Goal: Task Accomplishment & Management: Use online tool/utility

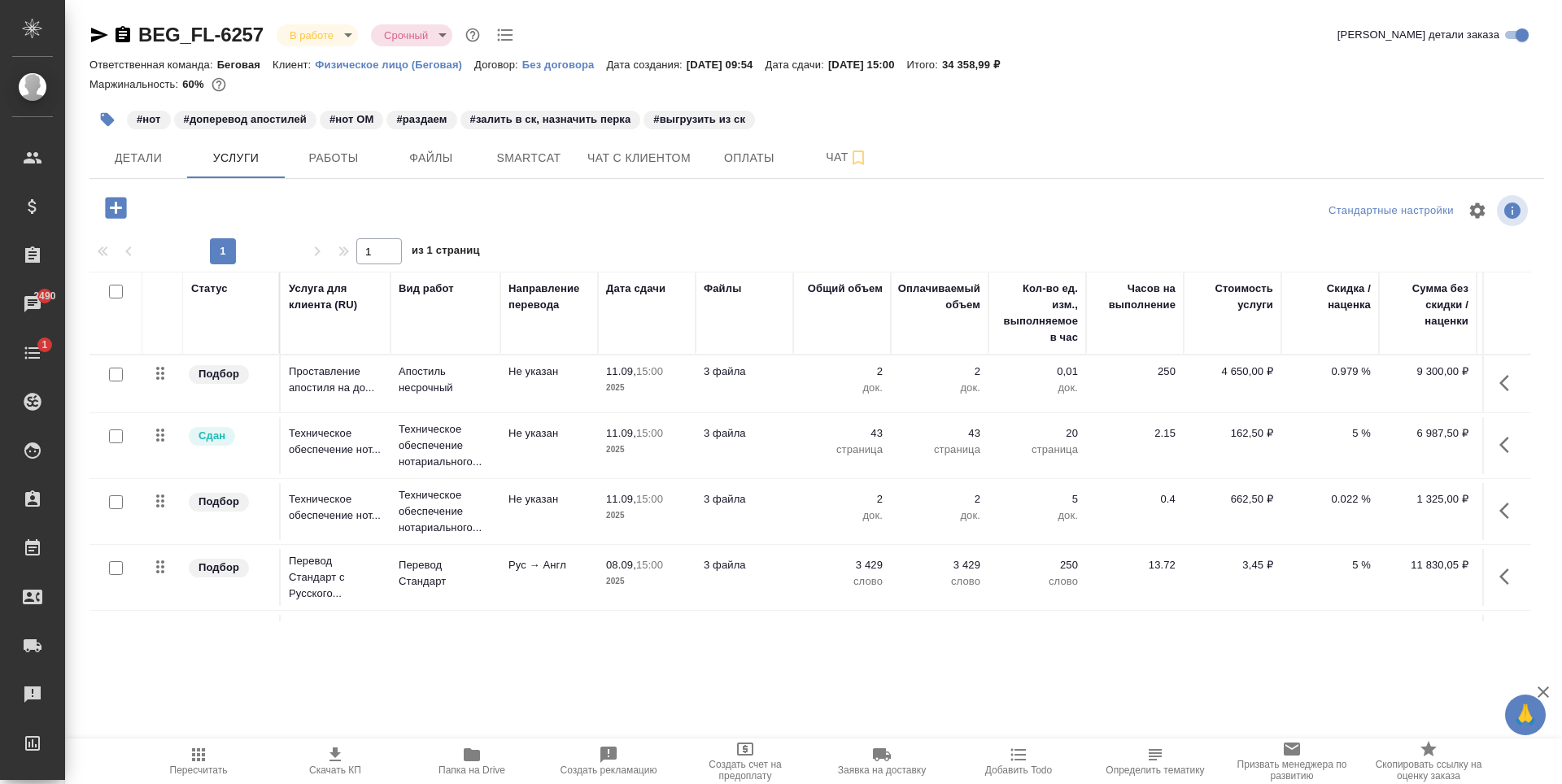
click at [96, 35] on icon "button" at bounding box center [98, 35] width 19 height 19
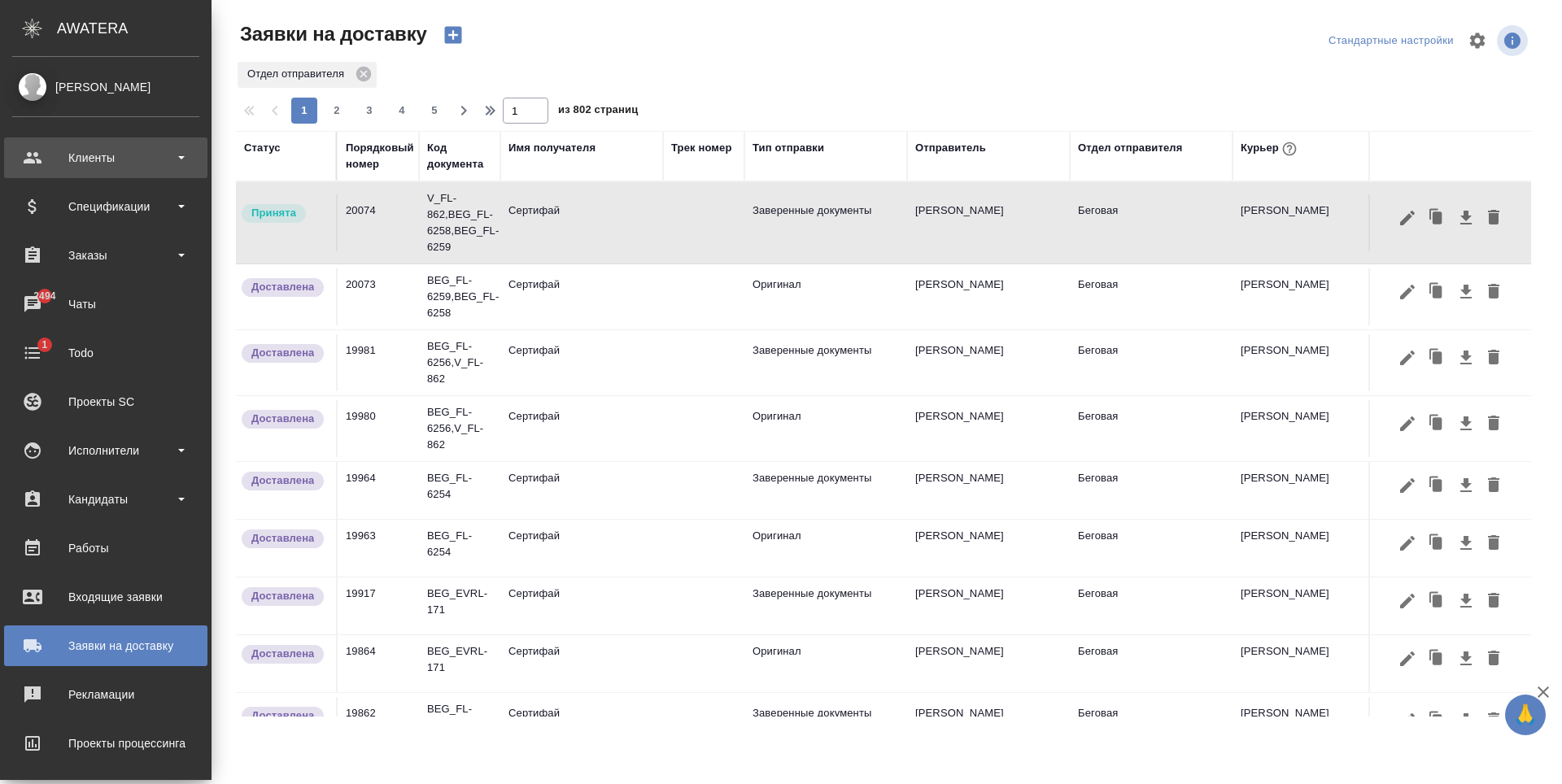
click at [154, 137] on div "Клиенты" at bounding box center [105, 157] width 204 height 41
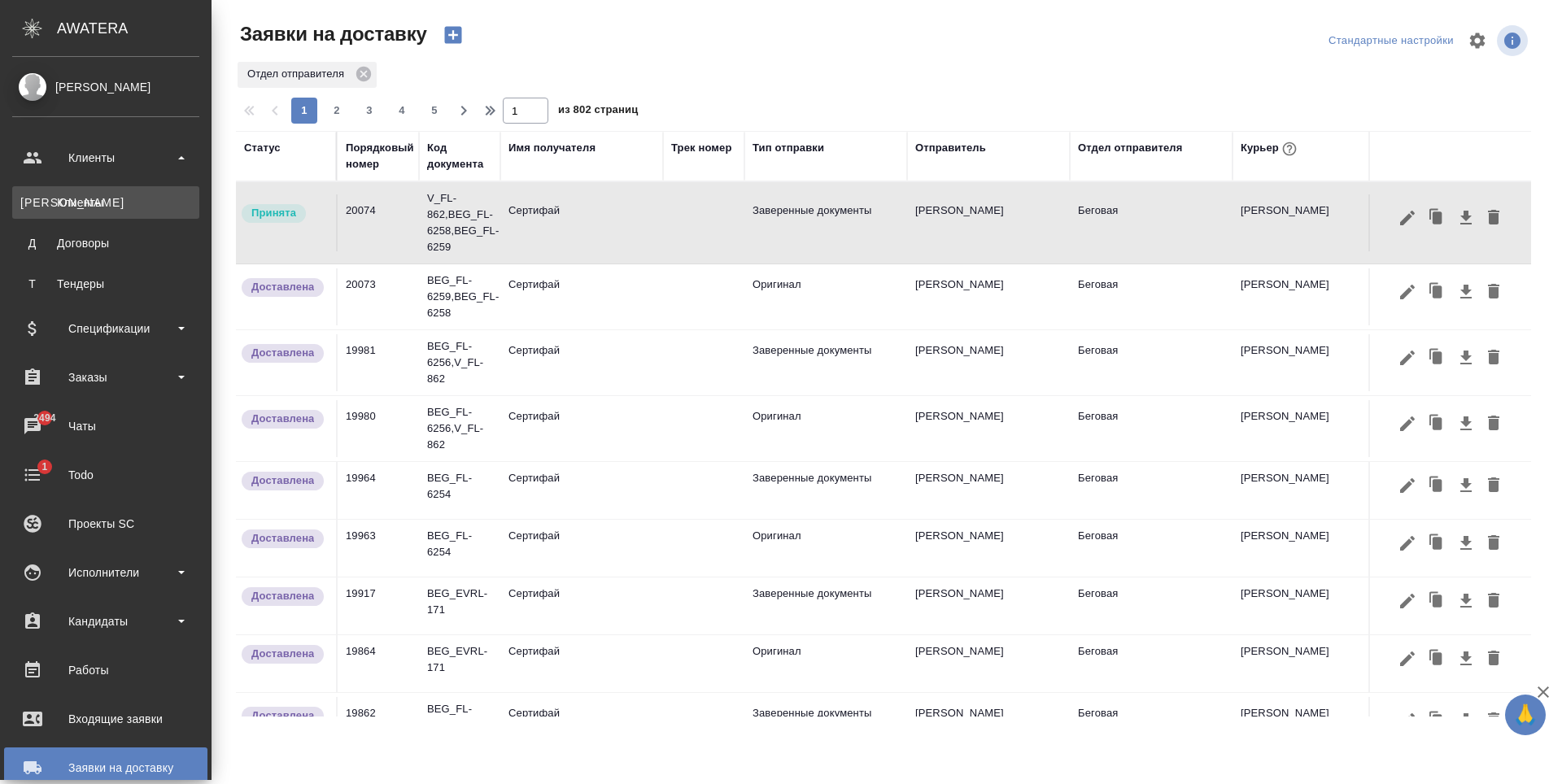
click at [124, 196] on div "Клиенты" at bounding box center [105, 203] width 171 height 16
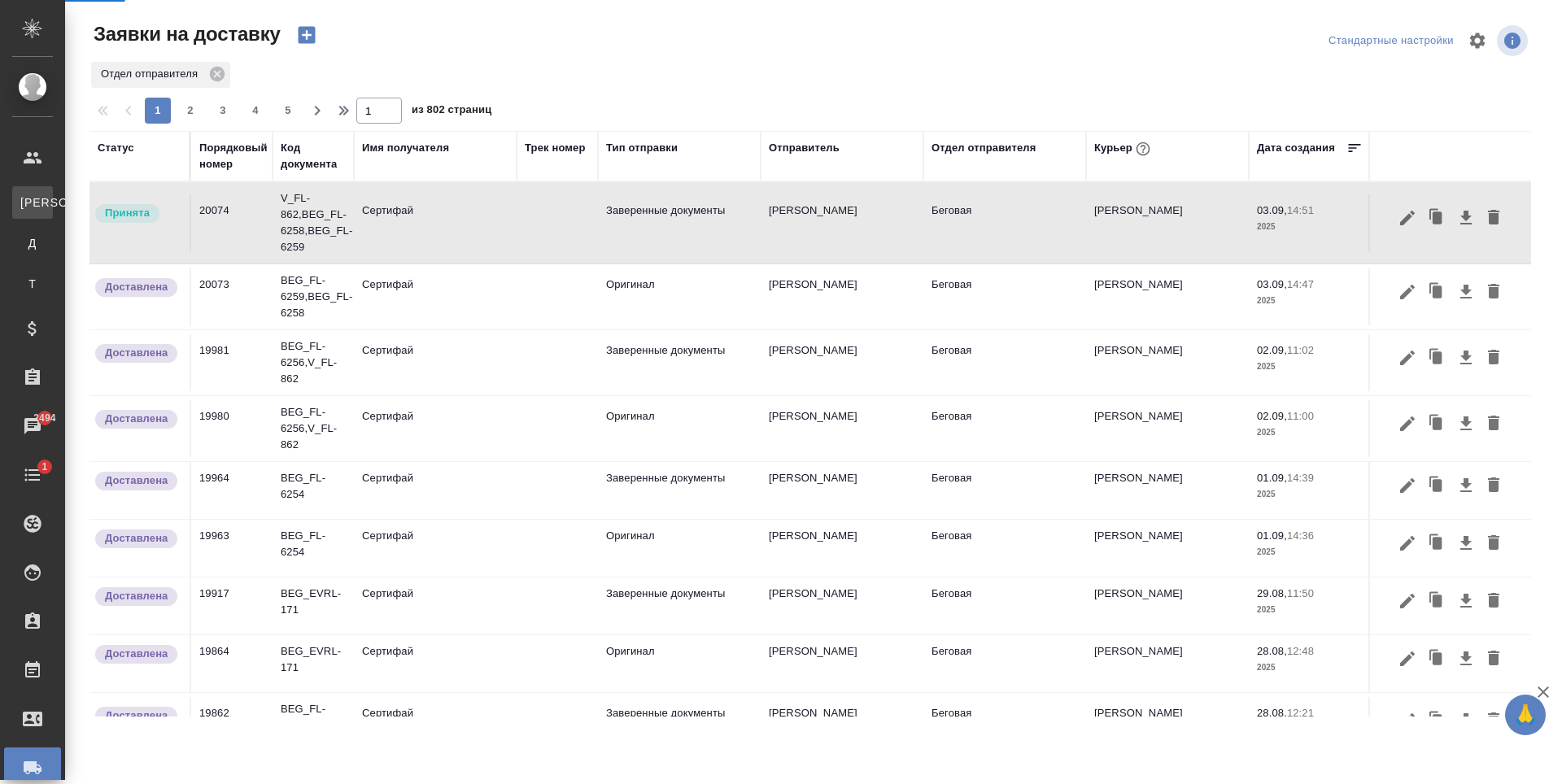
select select "RU"
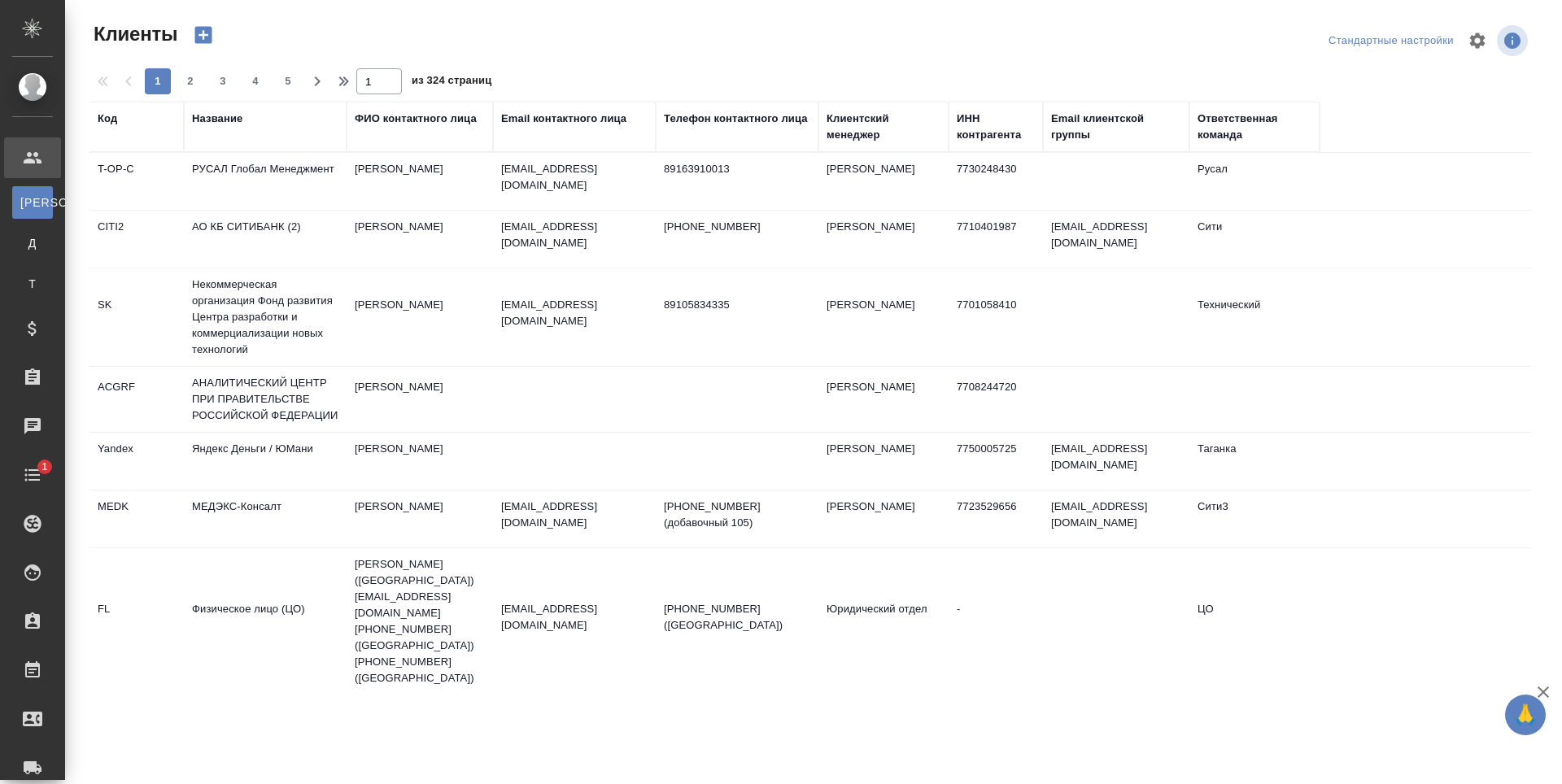
click at [1207, 154] on td "Русал" at bounding box center [1254, 181] width 130 height 57
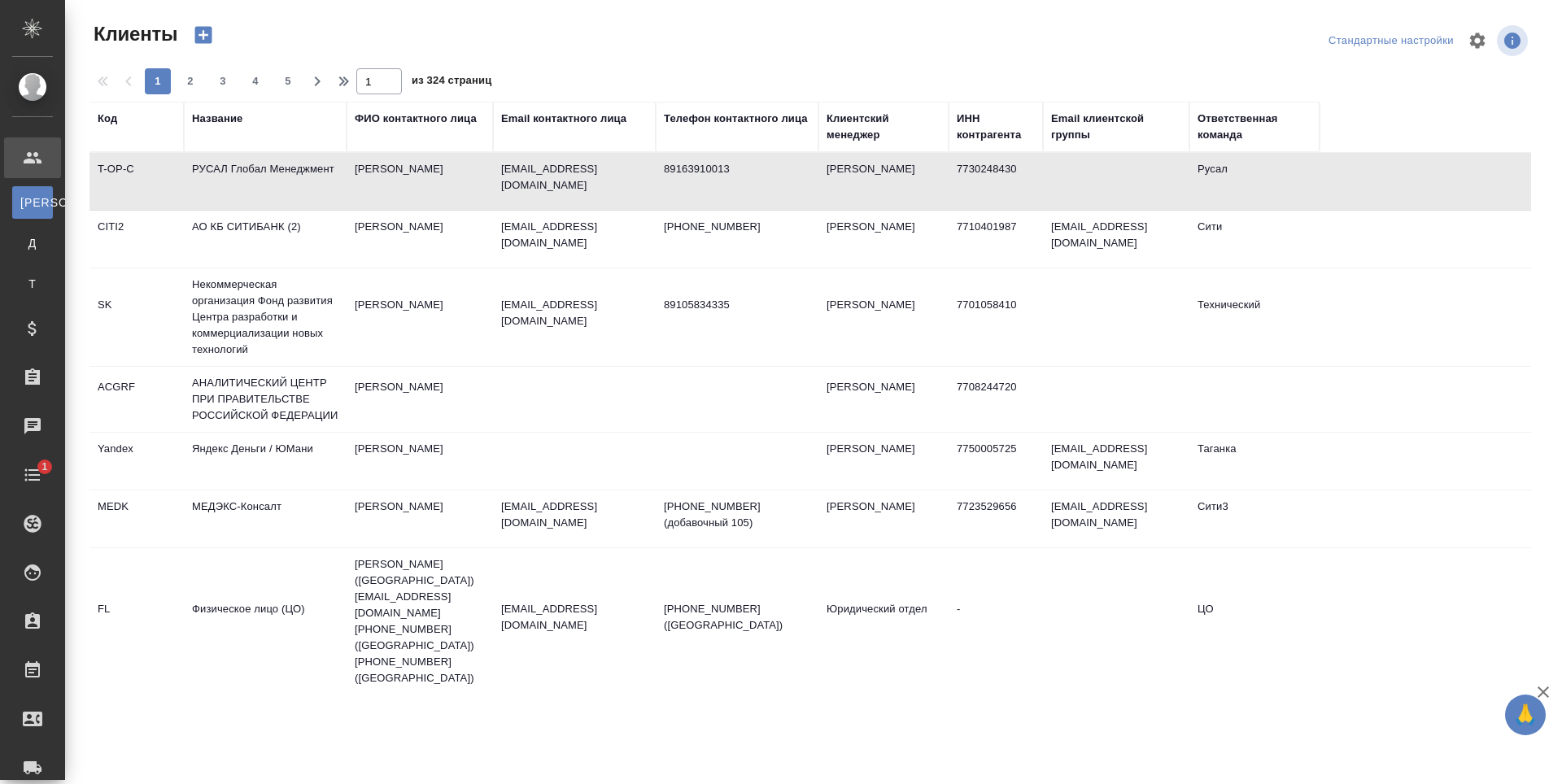
click at [1220, 134] on div "Ответственная команда" at bounding box center [1254, 127] width 114 height 33
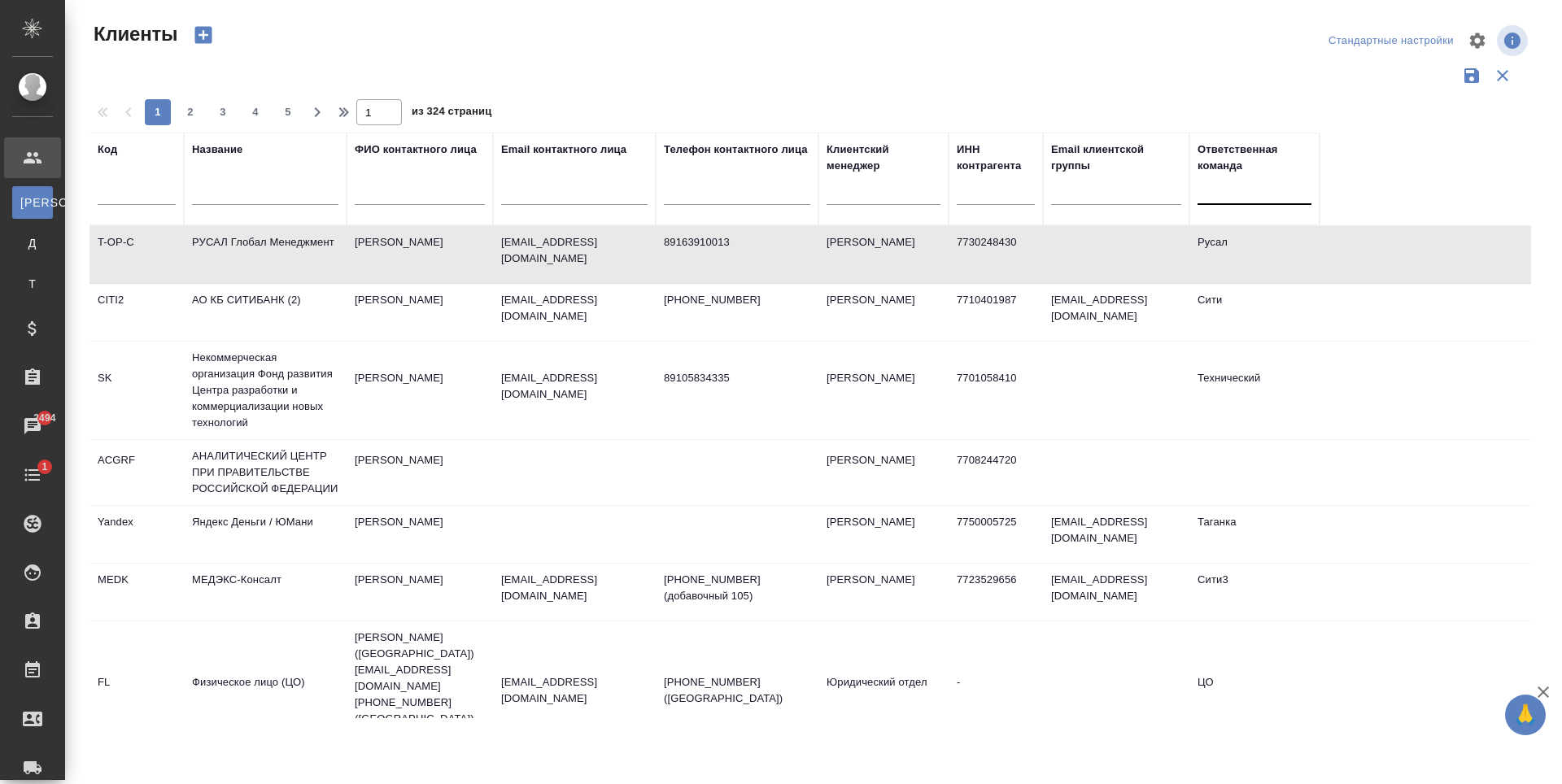
click at [1233, 194] on div at bounding box center [1254, 188] width 114 height 24
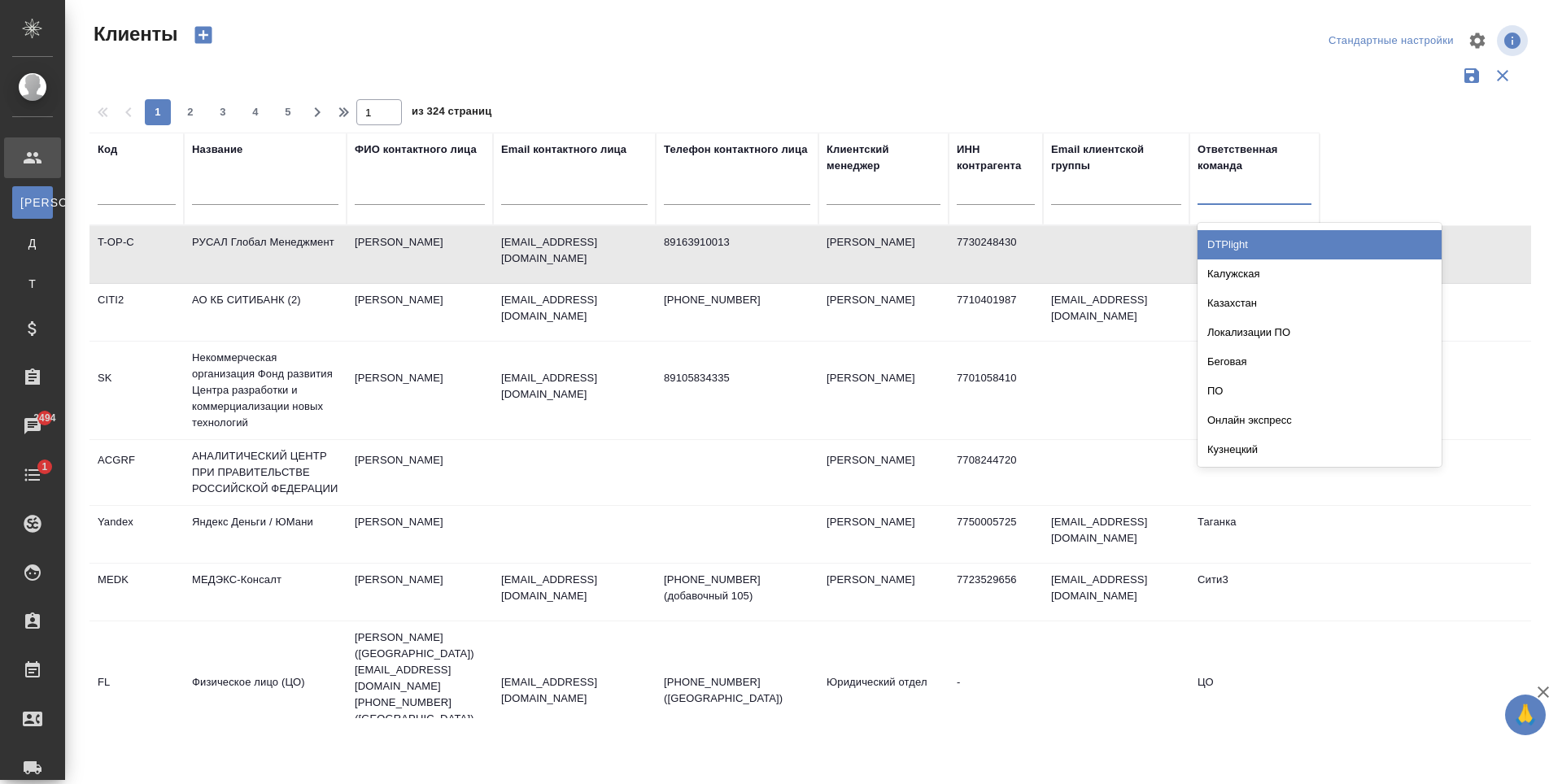
scroll to position [1220, 0]
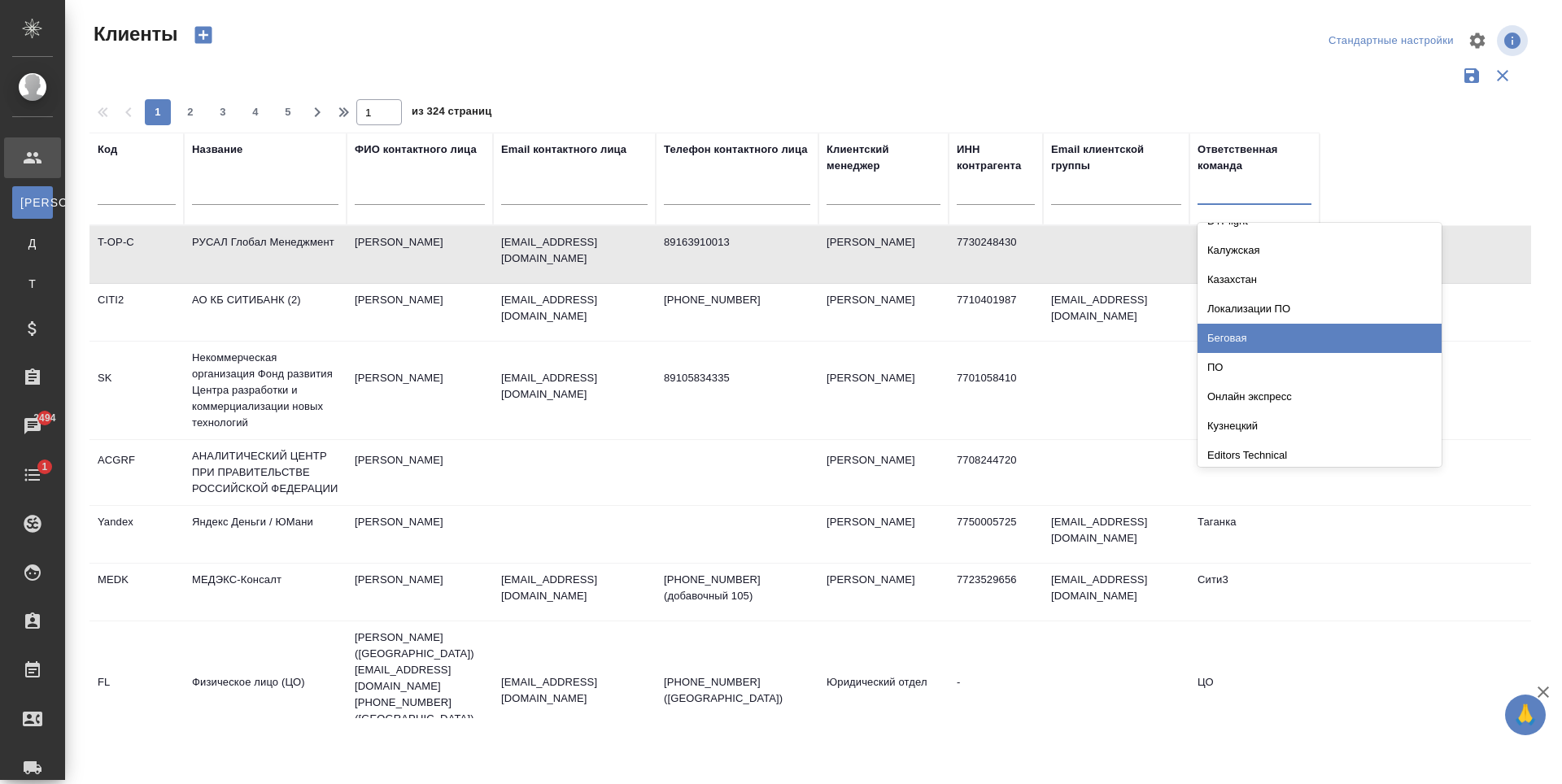
click at [1259, 337] on div "Беговая" at bounding box center [1319, 338] width 244 height 29
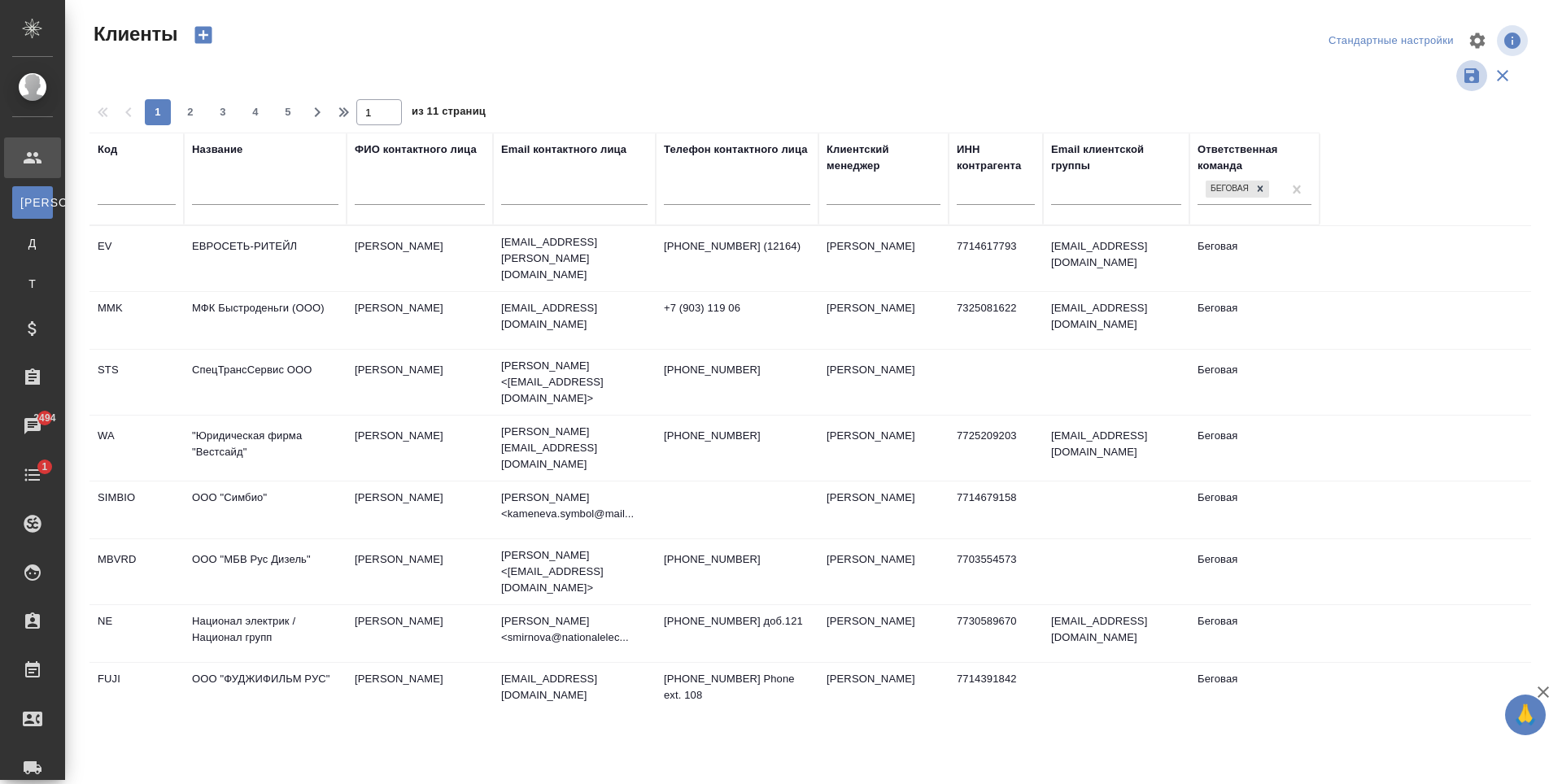
click at [1480, 82] on icon "button" at bounding box center [1470, 75] width 19 height 19
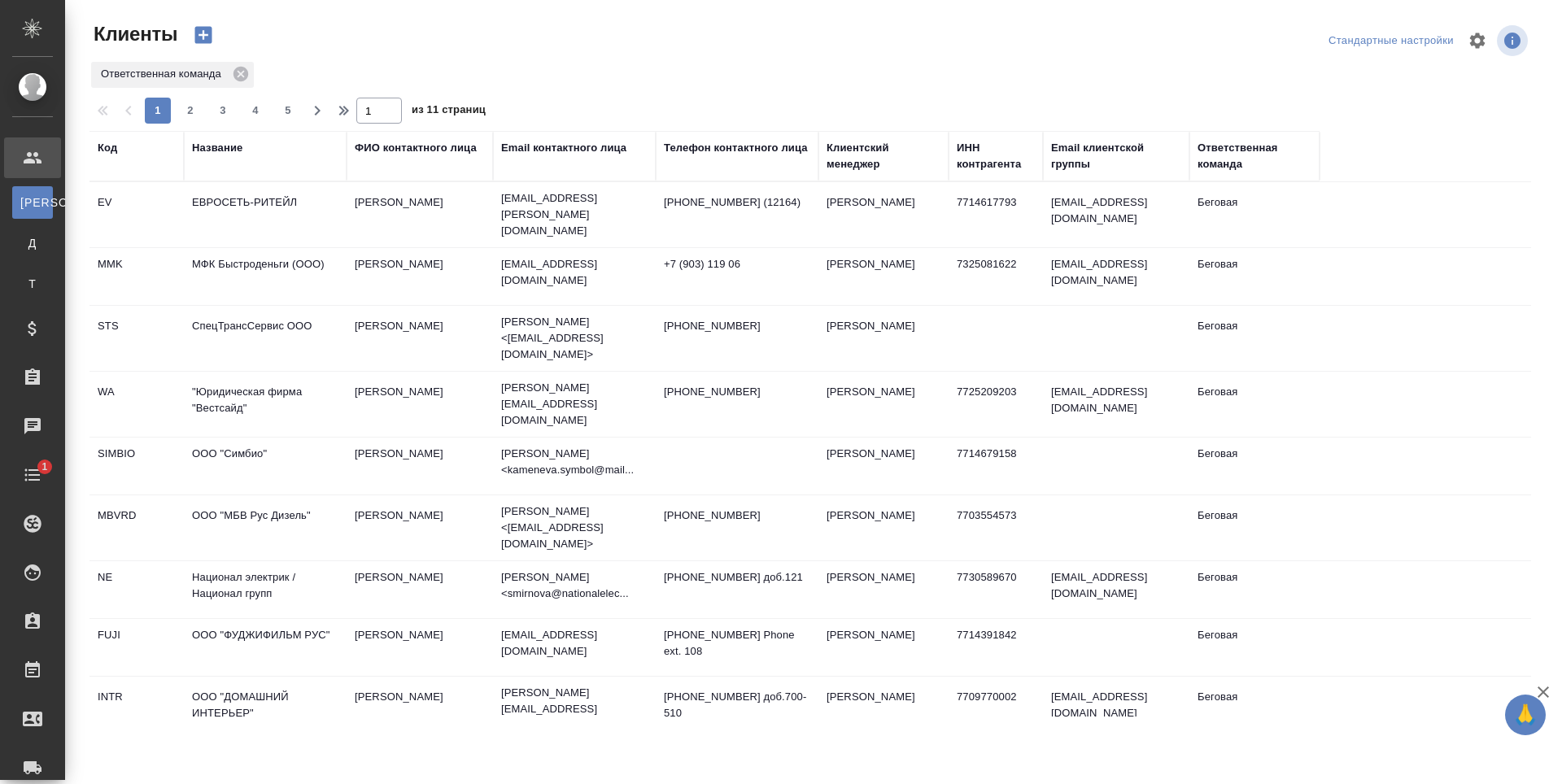
select select "RU"
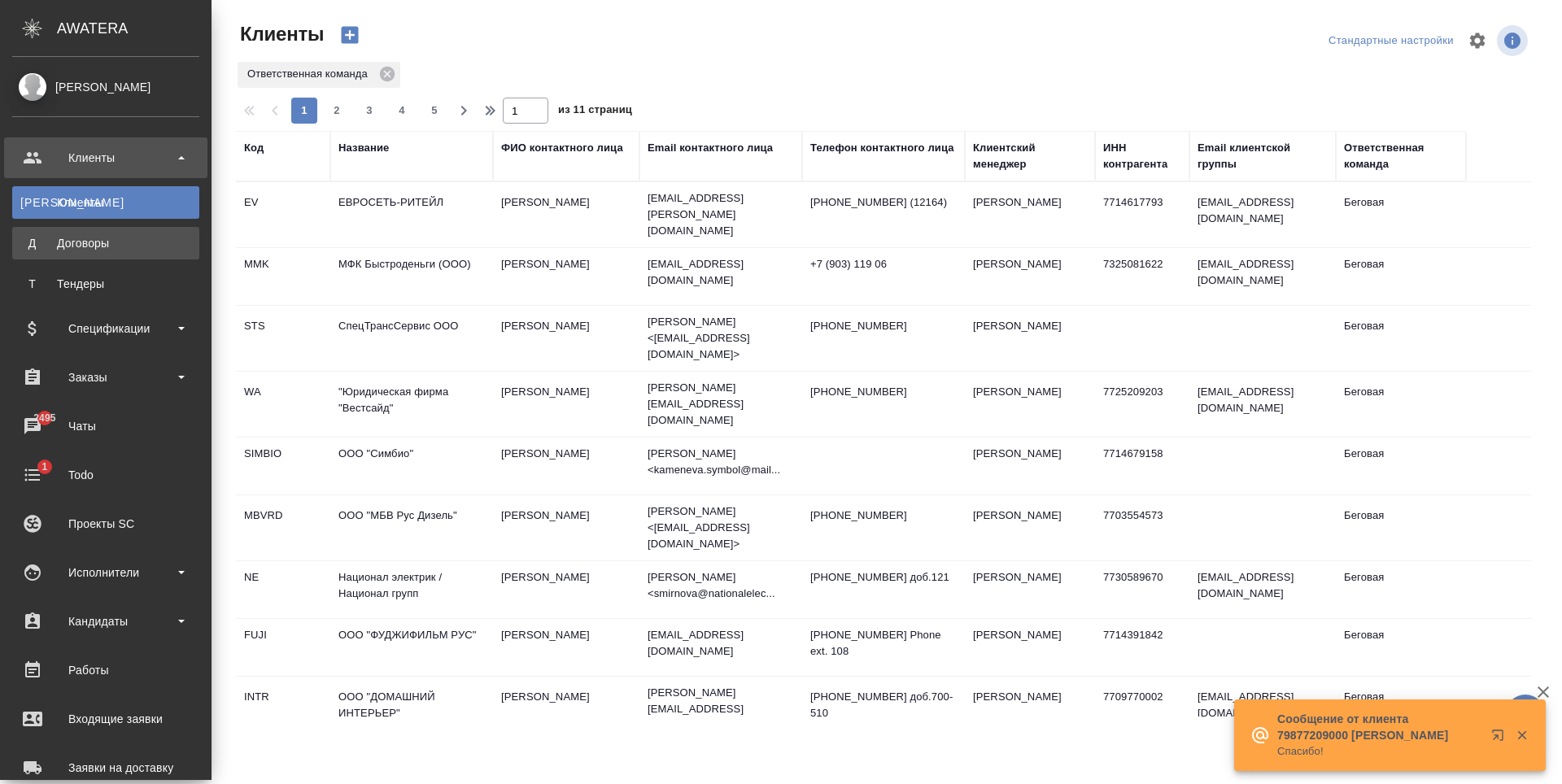
click at [44, 244] on div "Договоры" at bounding box center [105, 243] width 171 height 16
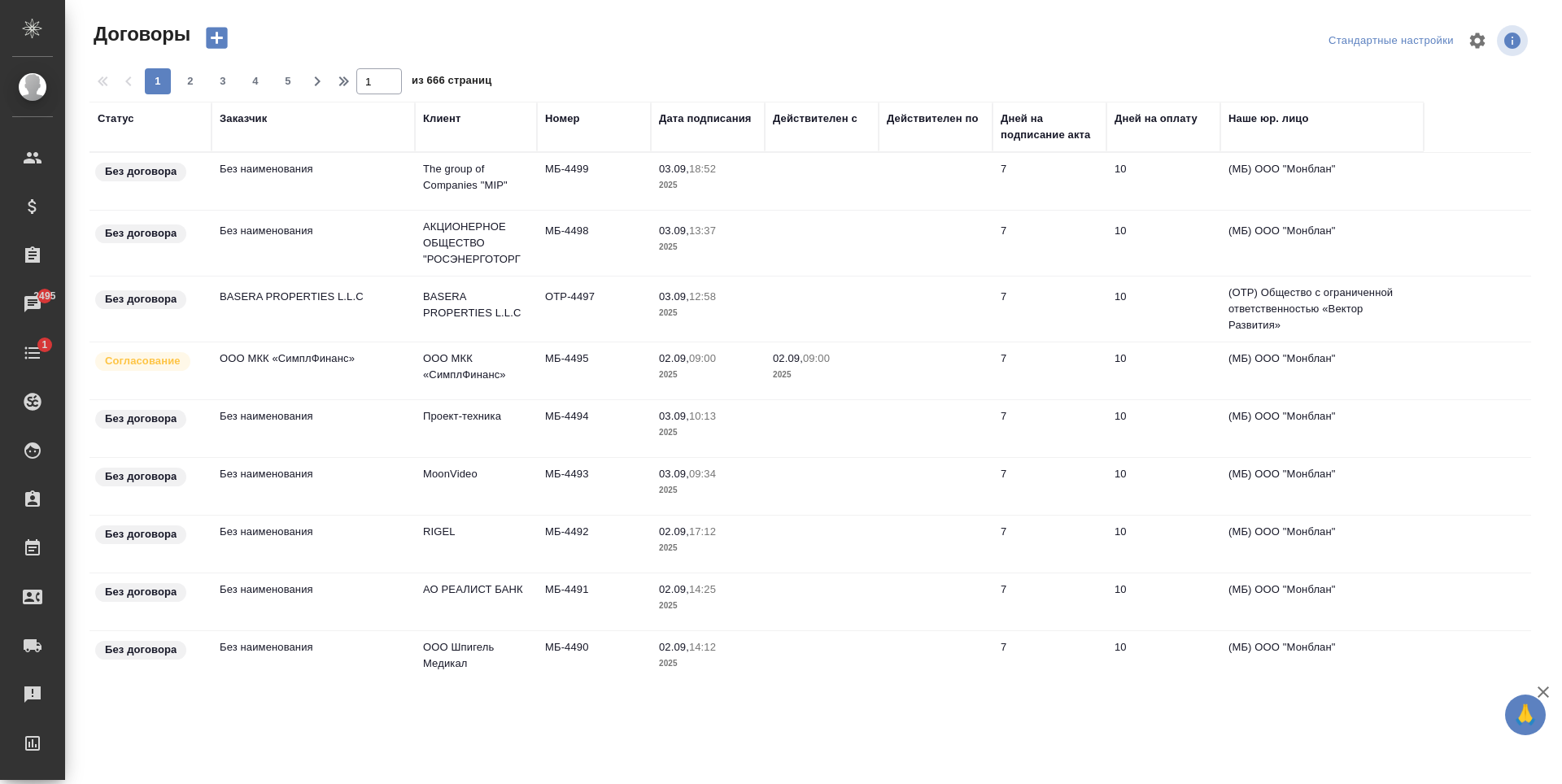
click at [706, 124] on div "Дата подписания" at bounding box center [705, 119] width 93 height 16
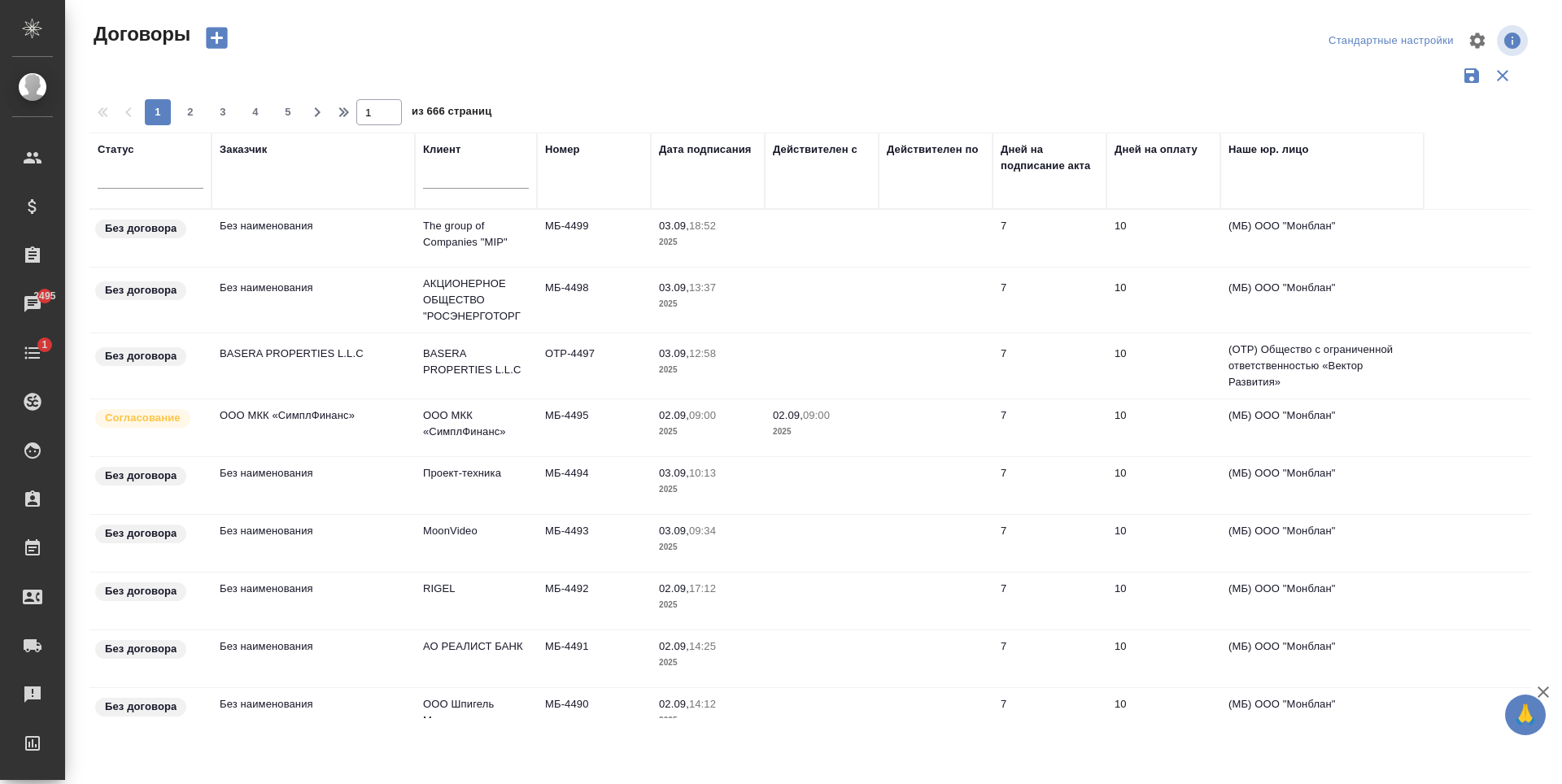
click at [1273, 145] on div "Наше юр. лицо" at bounding box center [1269, 150] width 81 height 16
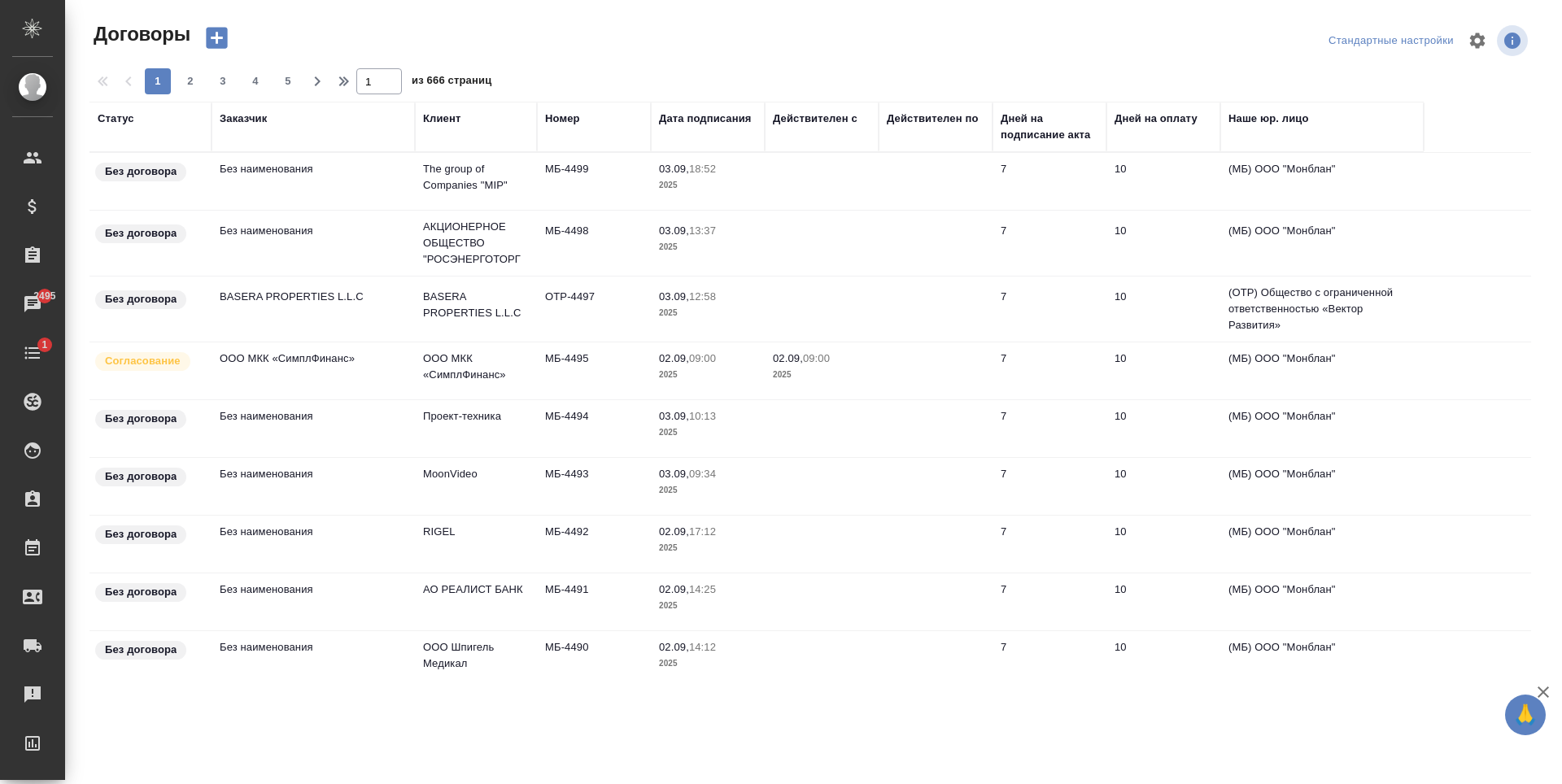
drag, startPoint x: 1255, startPoint y: 66, endPoint x: 1252, endPoint y: 113, distance: 47.1
click at [1255, 66] on div at bounding box center [816, 64] width 1454 height 8
click at [1252, 114] on div "Наше юр. лицо" at bounding box center [1269, 119] width 81 height 16
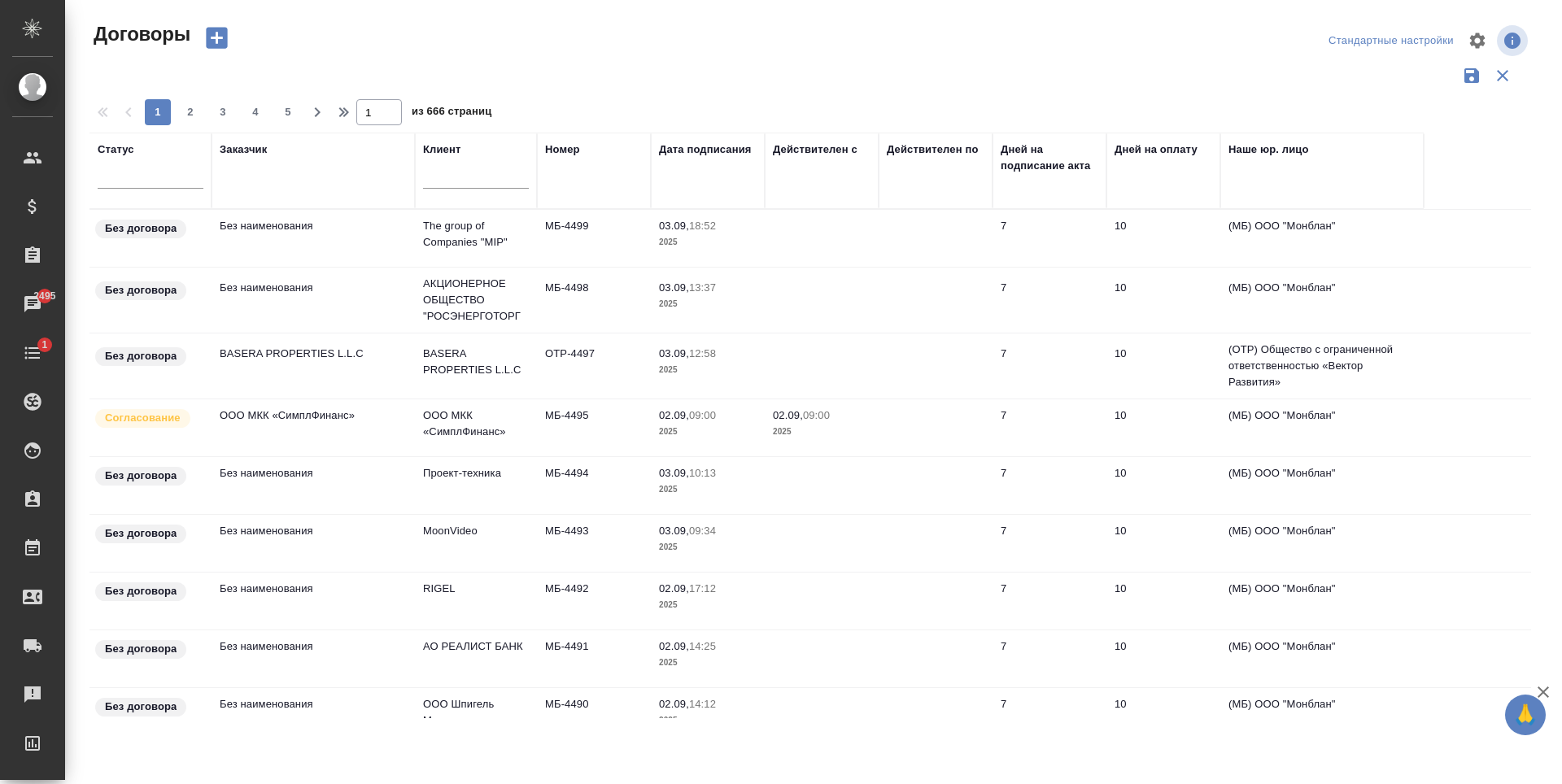
click at [1293, 196] on div "Наше юр. лицо" at bounding box center [1322, 171] width 187 height 58
click at [647, 86] on div at bounding box center [810, 75] width 1441 height 31
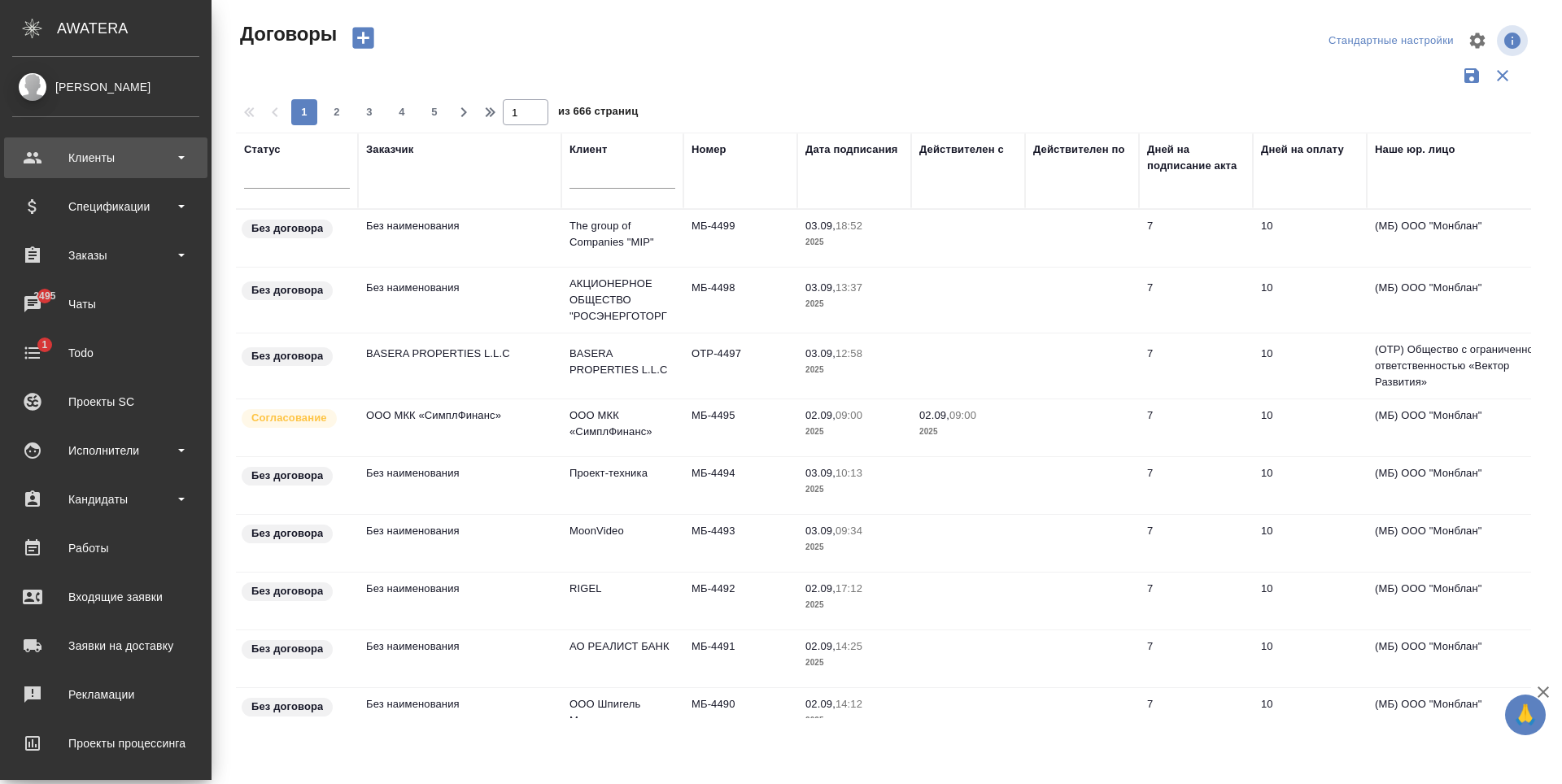
click at [128, 176] on div "Клиенты" at bounding box center [105, 157] width 204 height 41
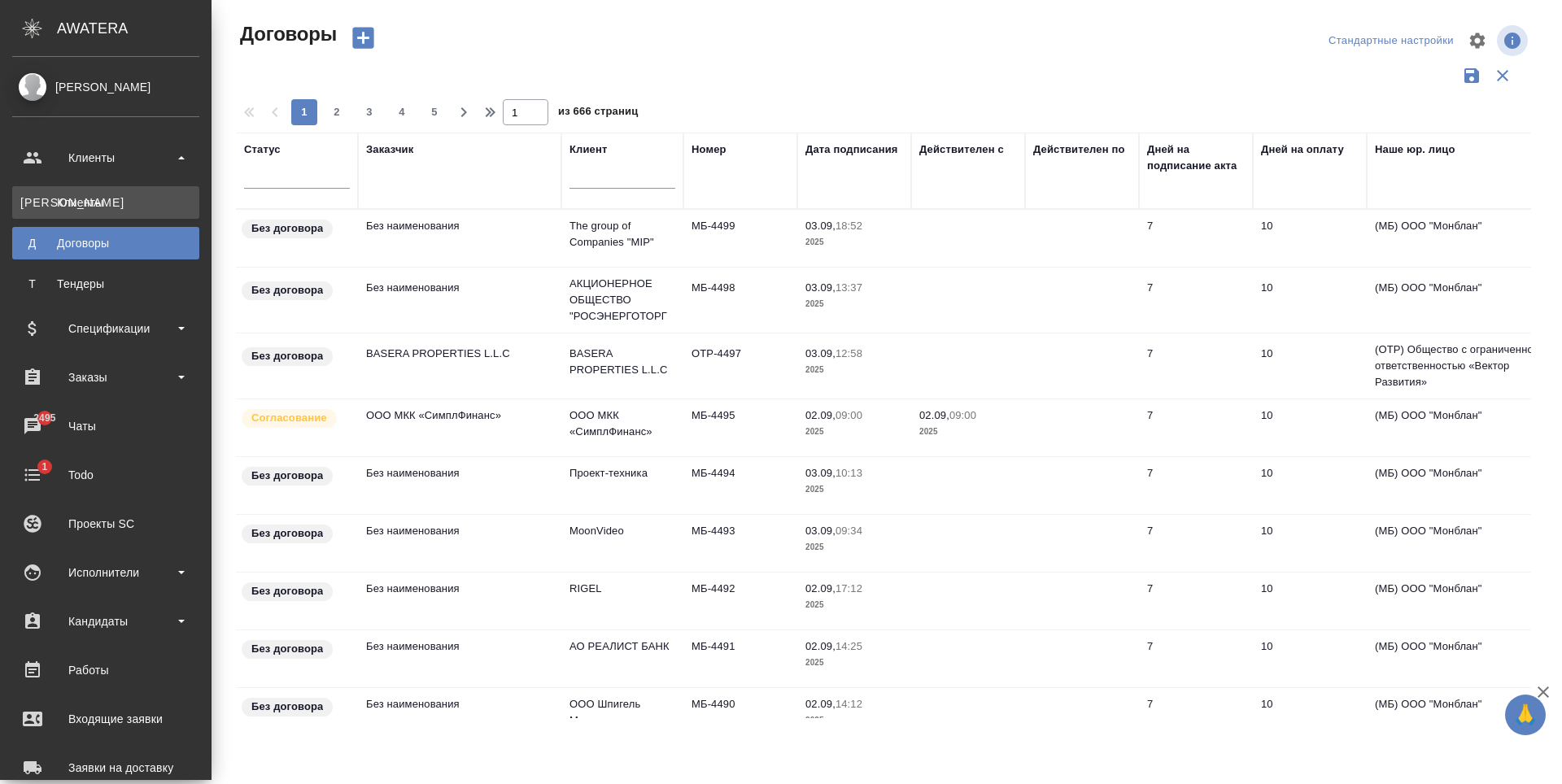
click at [152, 211] on link "К Клиенты" at bounding box center [105, 203] width 187 height 33
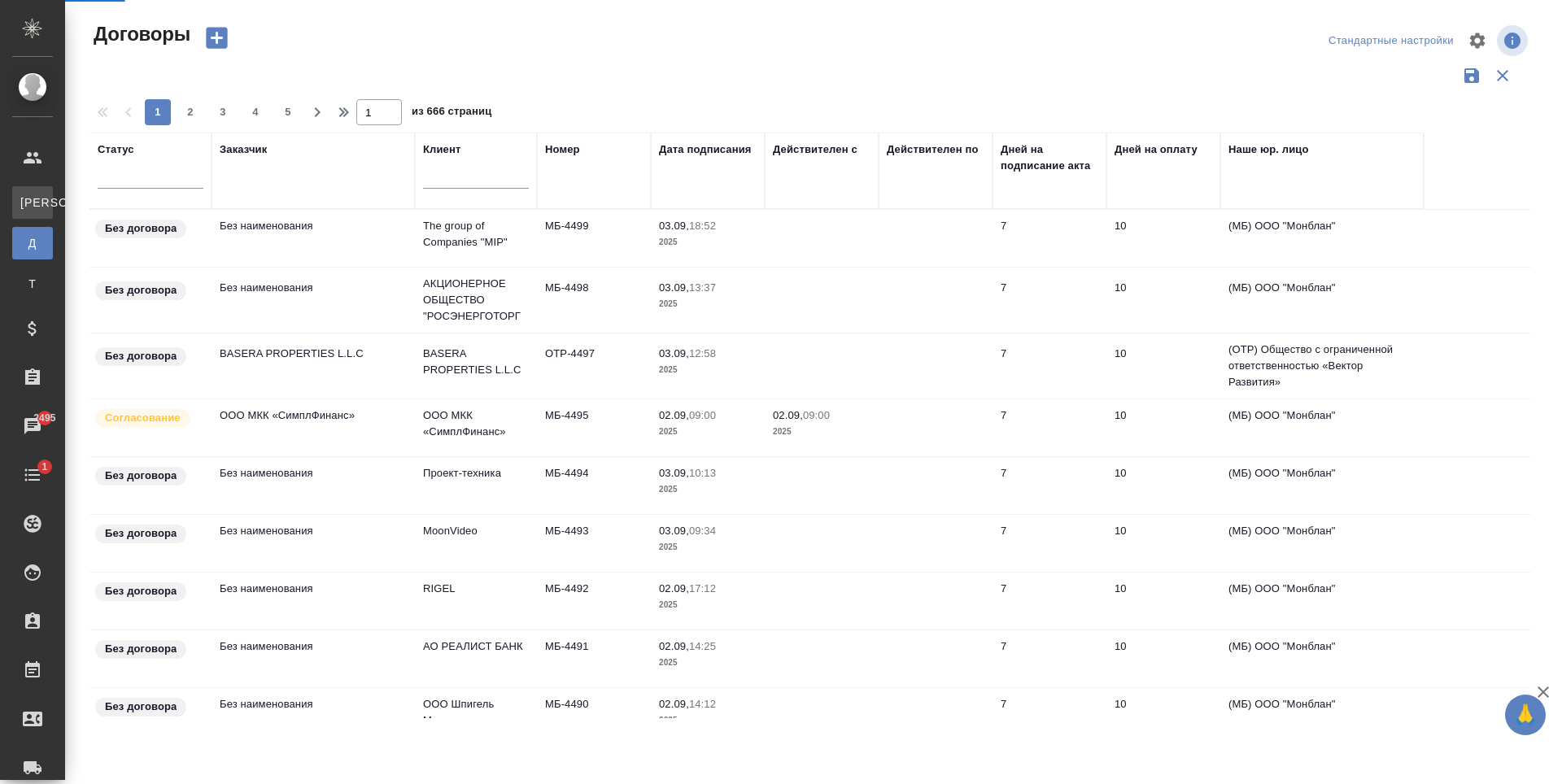
select select "RU"
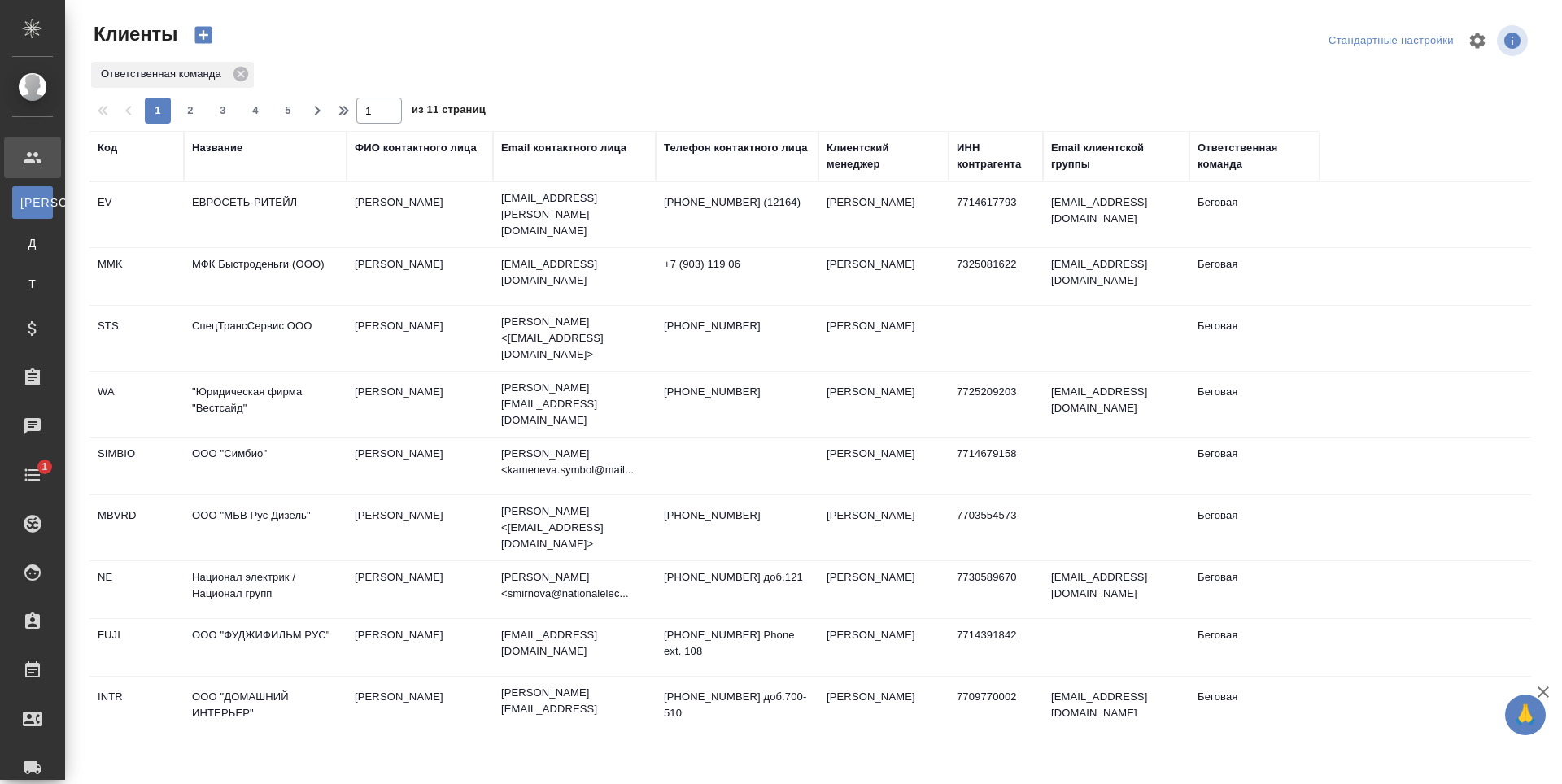
click at [319, 248] on td "МФК Быстроденьги (ООО)" at bounding box center [264, 276] width 163 height 57
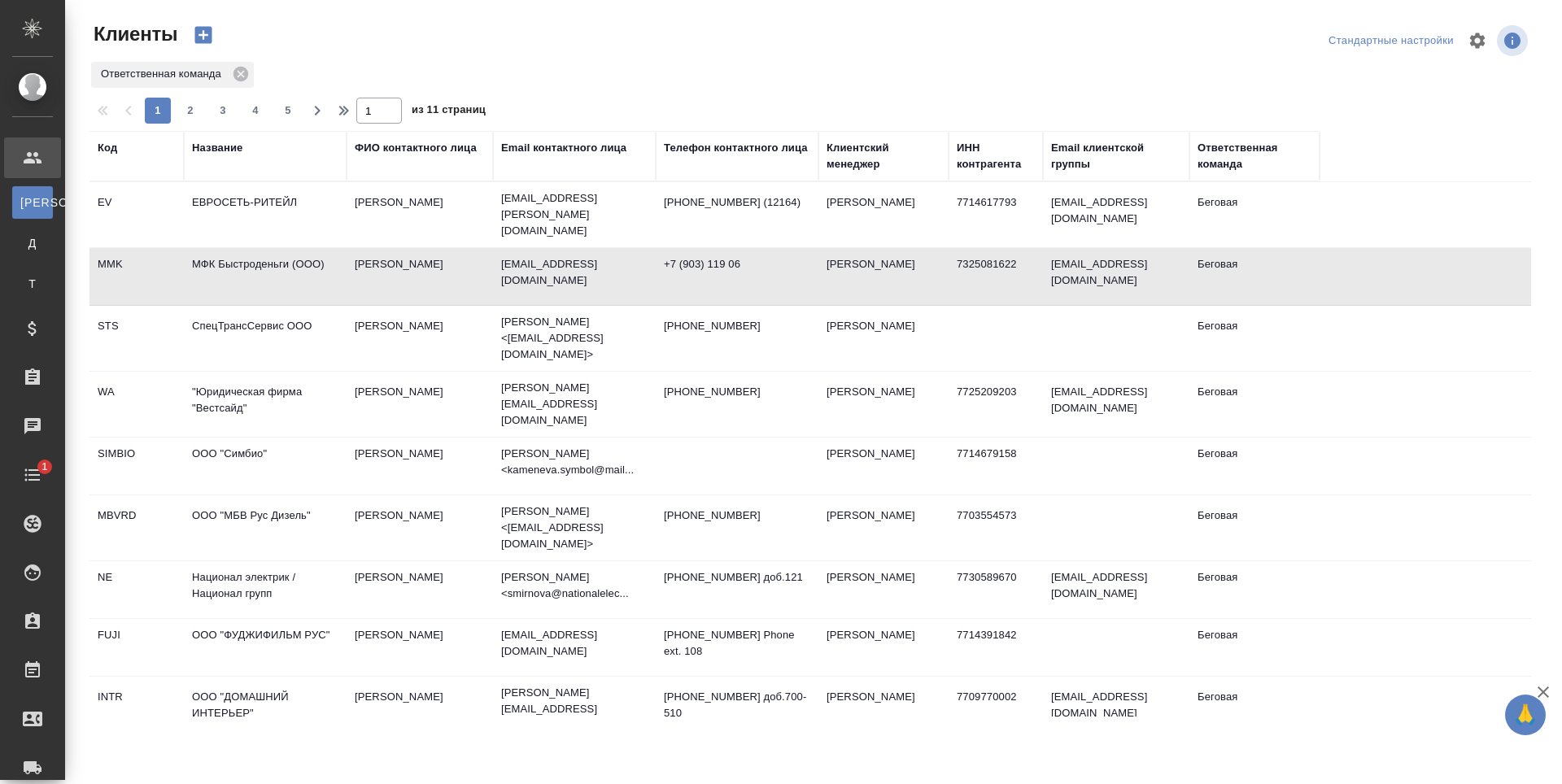
click at [319, 248] on td "МФК Быстроденьги (ООО)" at bounding box center [264, 276] width 163 height 57
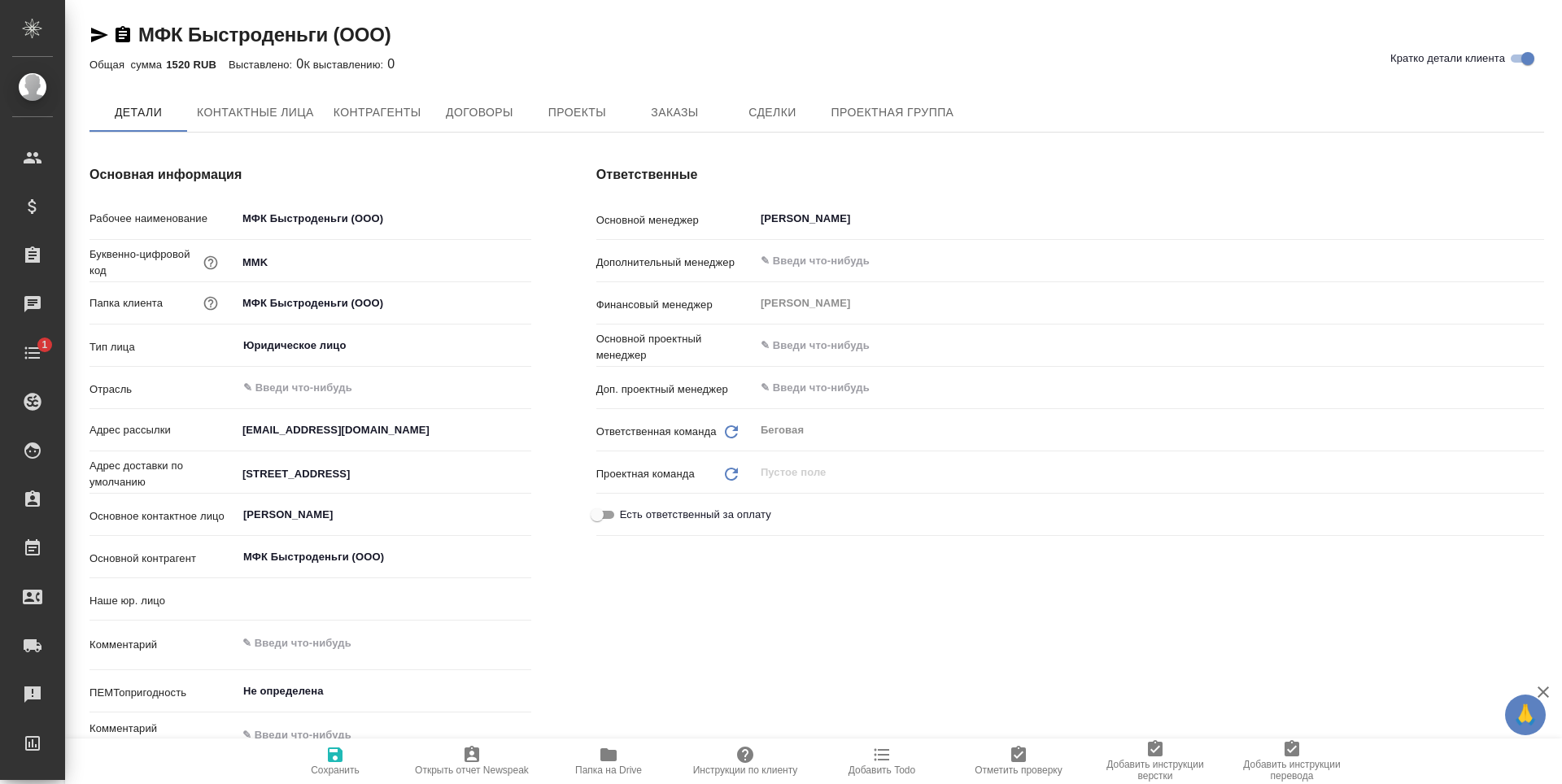
type textarea "x"
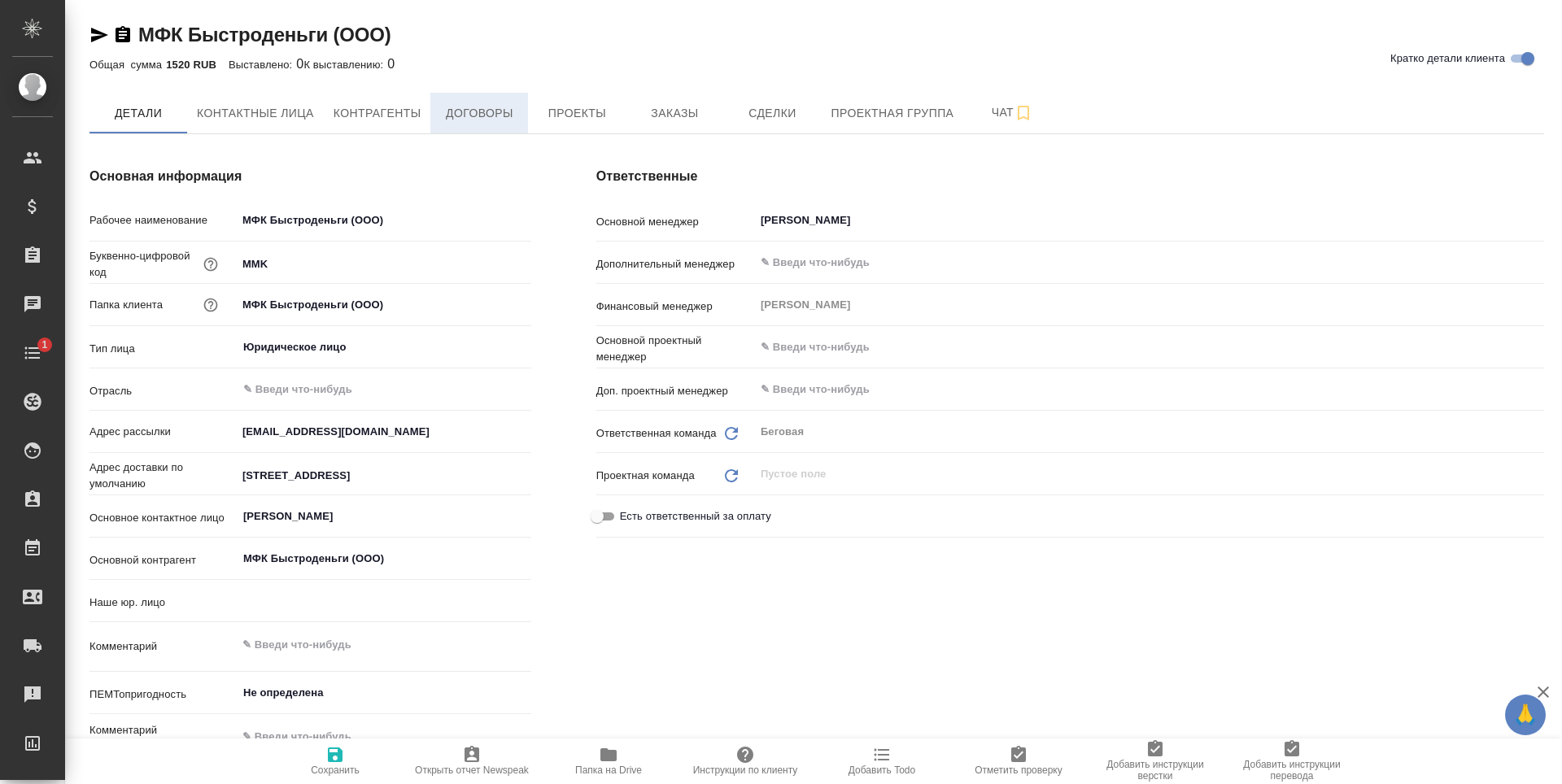
type textarea "x"
click at [509, 97] on button "Договоры" at bounding box center [479, 113] width 97 height 41
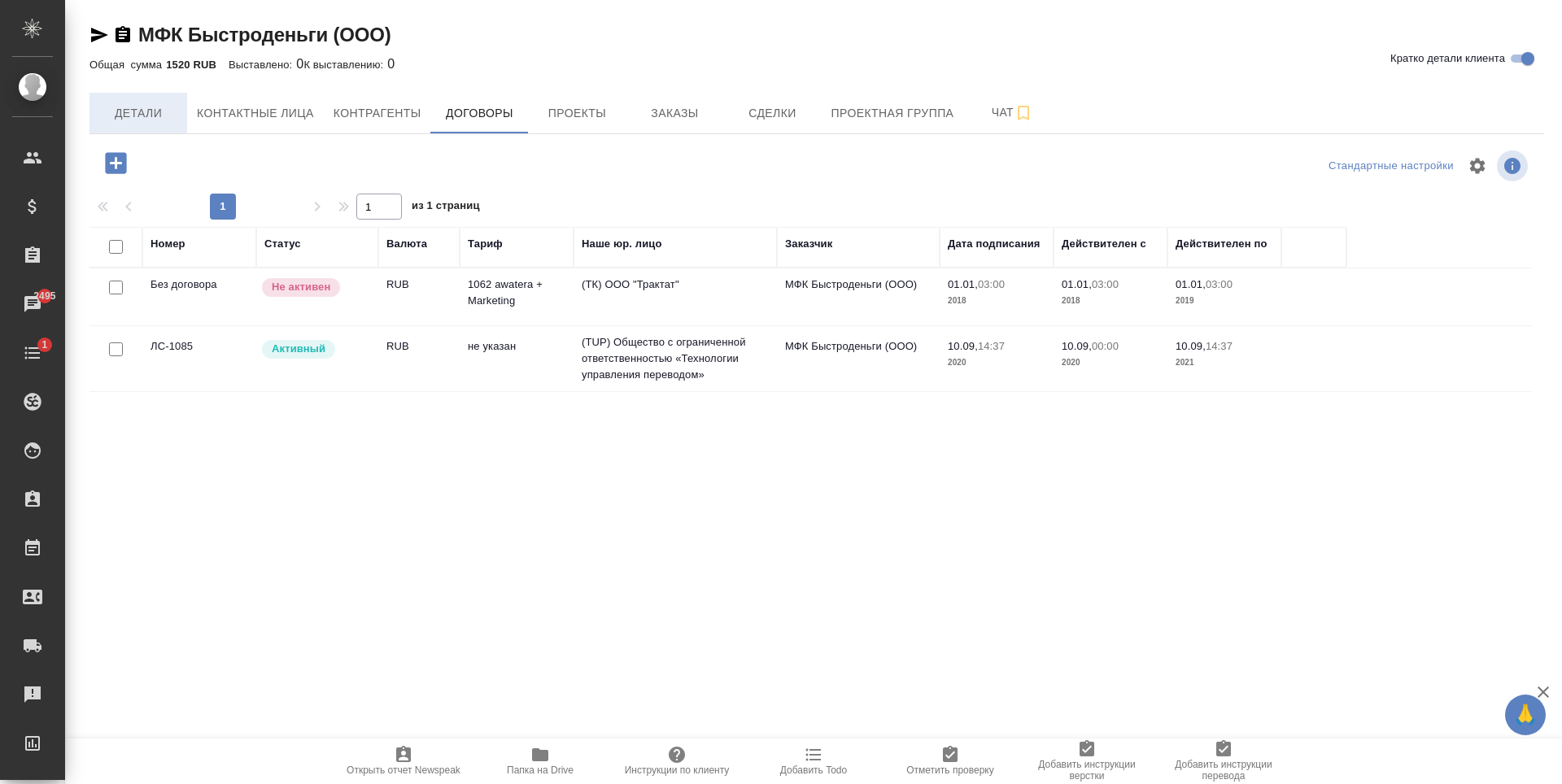
click at [140, 109] on span "Детали" at bounding box center [138, 114] width 78 height 20
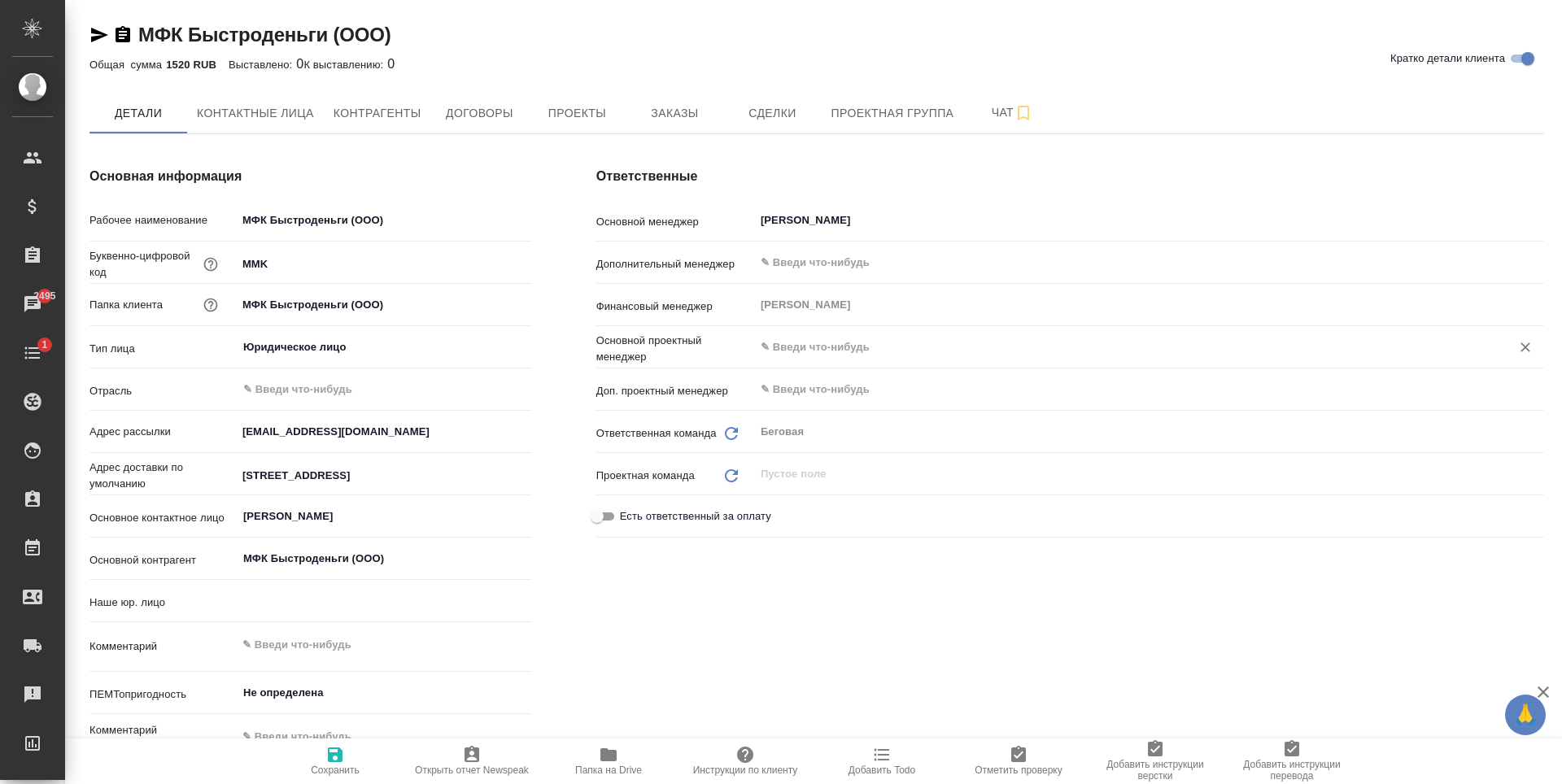
type textarea "x"
click at [378, 109] on span "Контрагенты" at bounding box center [377, 114] width 88 height 20
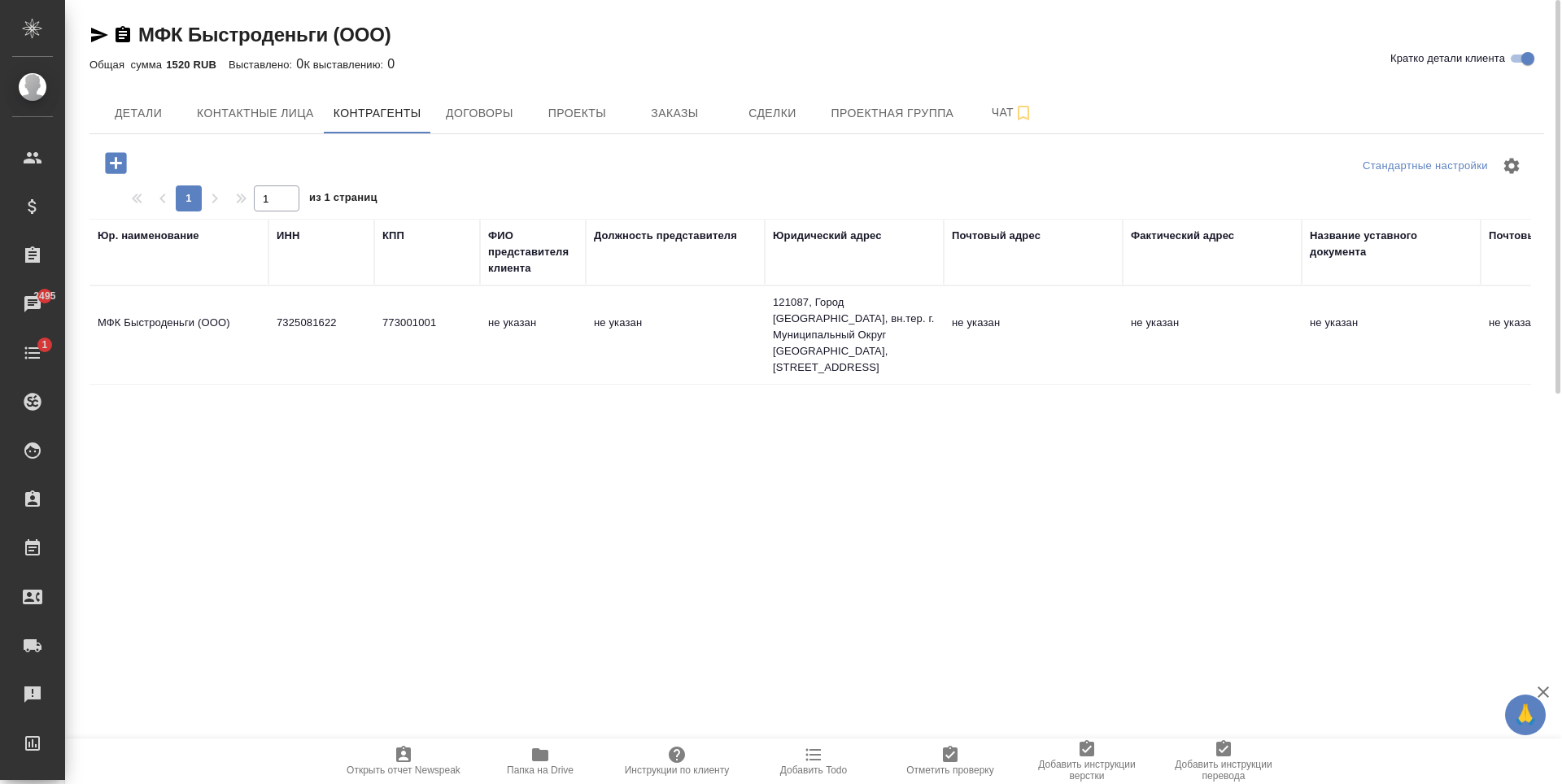
click at [285, 134] on div "Стандартные настройки 1 1 из 1 страниц Юр. наименование ИНН КПП ФИО представите…" at bounding box center [816, 526] width 1454 height 784
click at [289, 124] on button "Контактные лица" at bounding box center [255, 113] width 136 height 41
select select "RU"
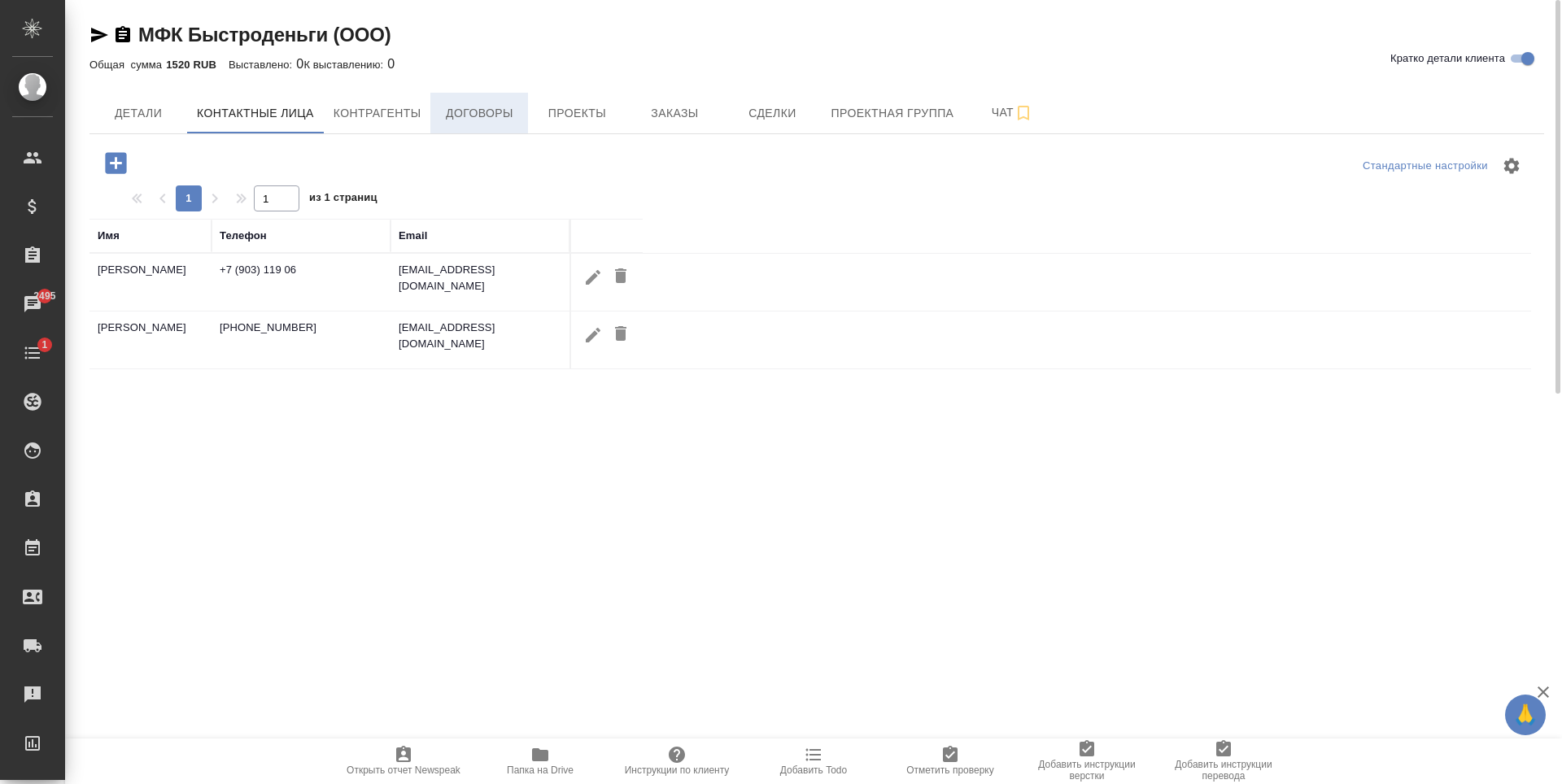
click at [504, 113] on span "Договоры" at bounding box center [479, 114] width 78 height 20
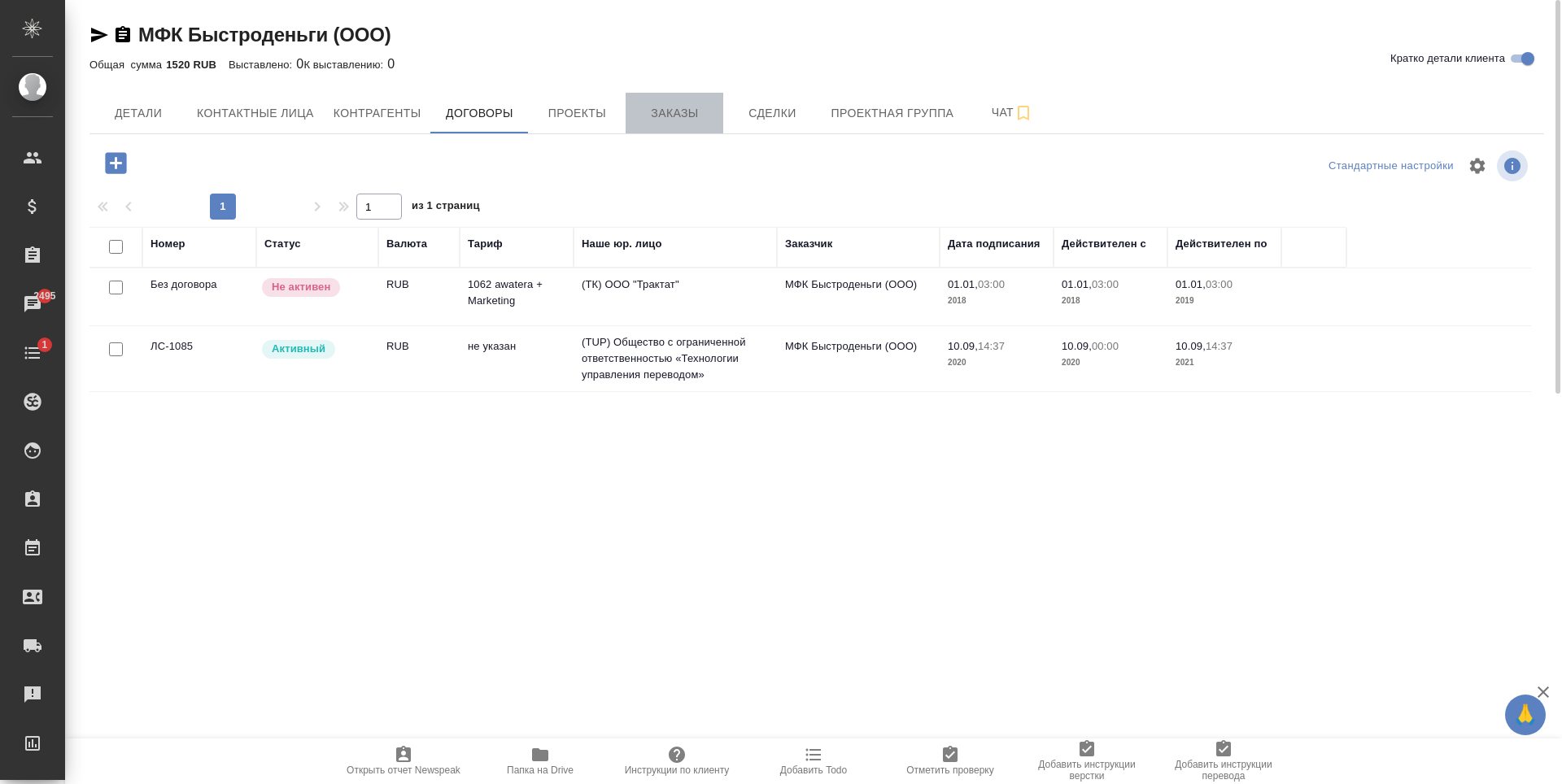
click at [638, 107] on span "Заказы" at bounding box center [674, 114] width 78 height 20
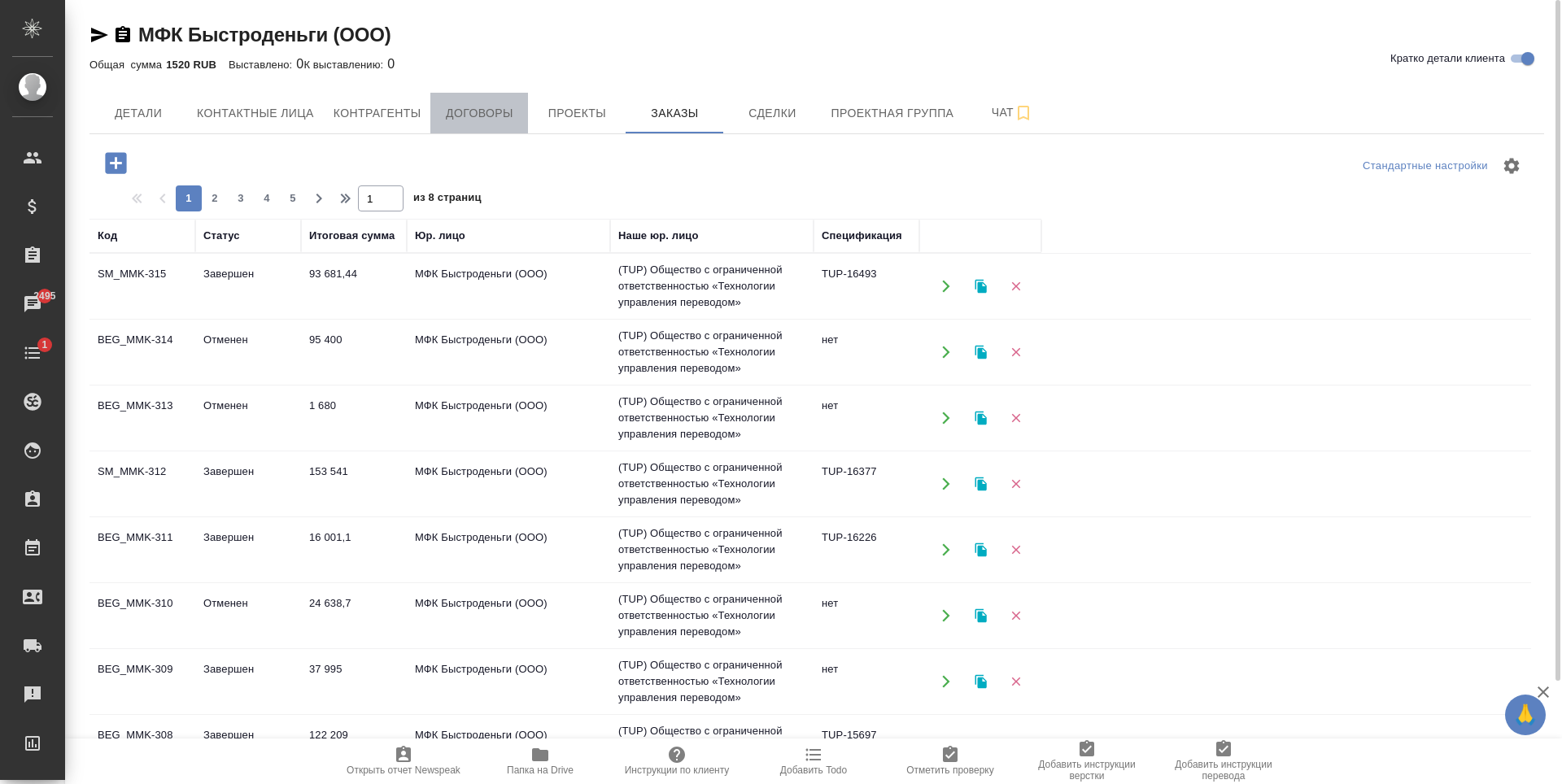
click at [523, 118] on button "Договоры" at bounding box center [479, 113] width 97 height 41
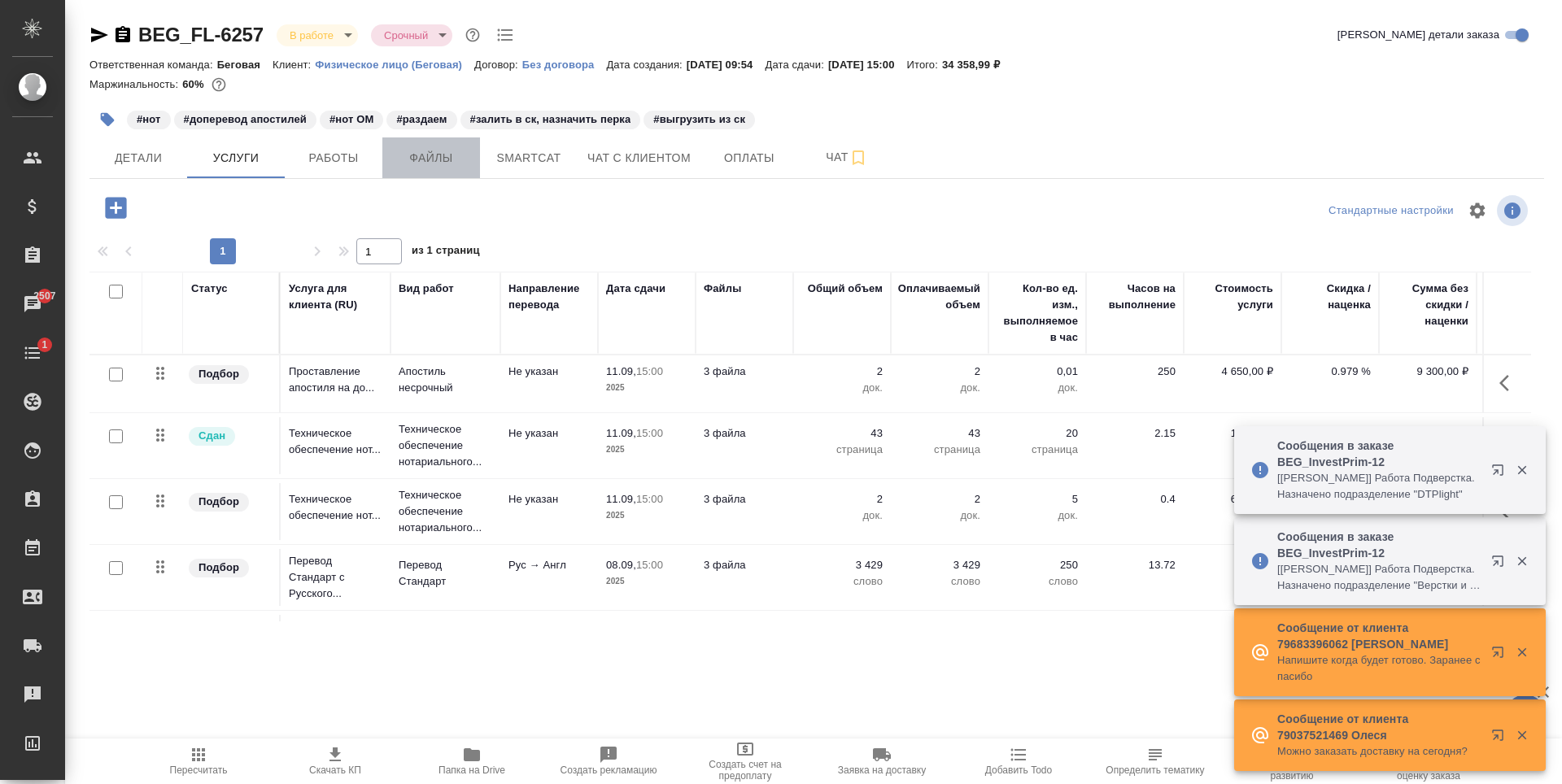
click at [464, 155] on span "Файлы" at bounding box center [431, 158] width 78 height 20
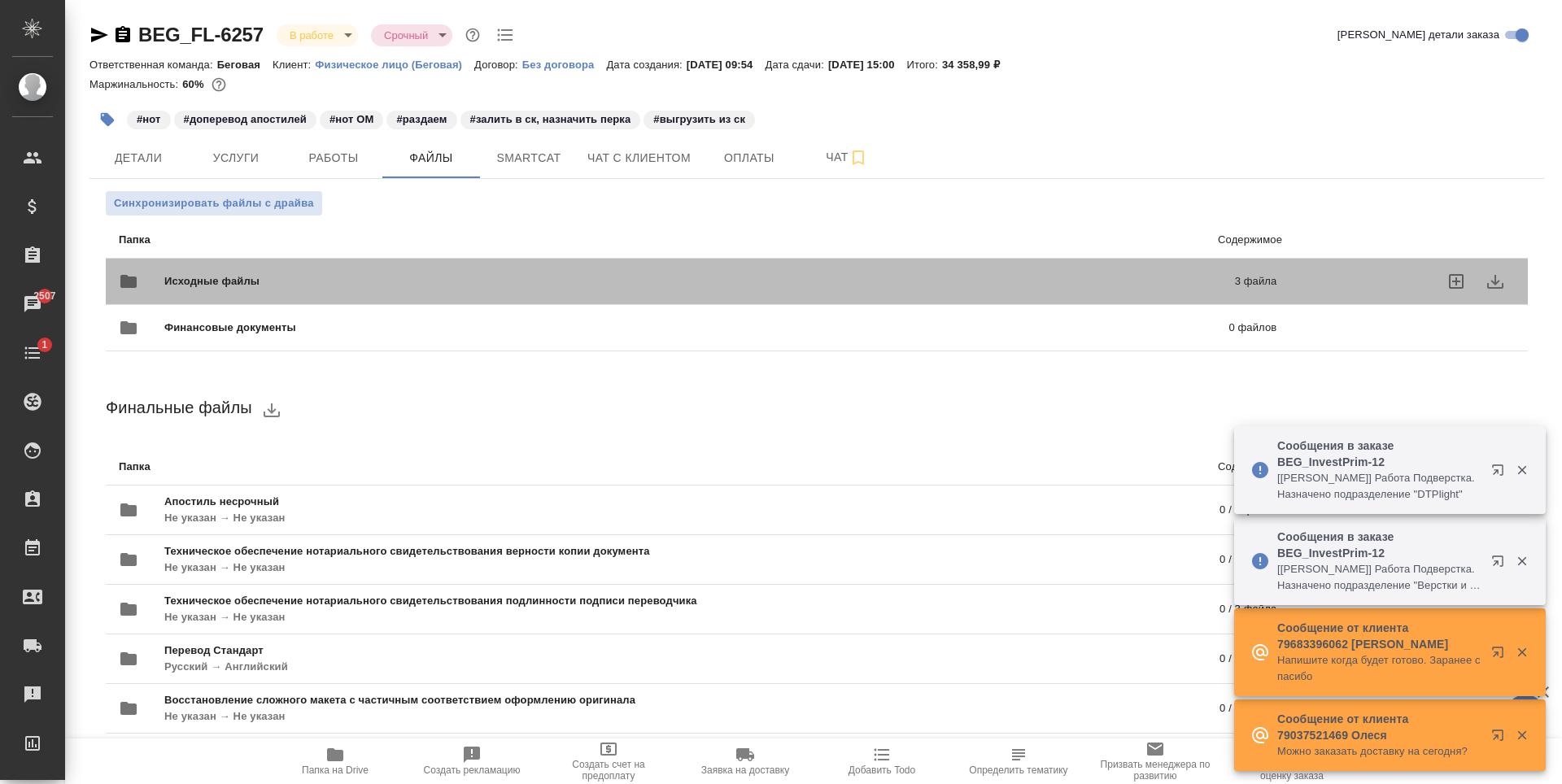
click at [451, 264] on div "Исходные файлы 3 файла" at bounding box center [698, 281] width 1158 height 39
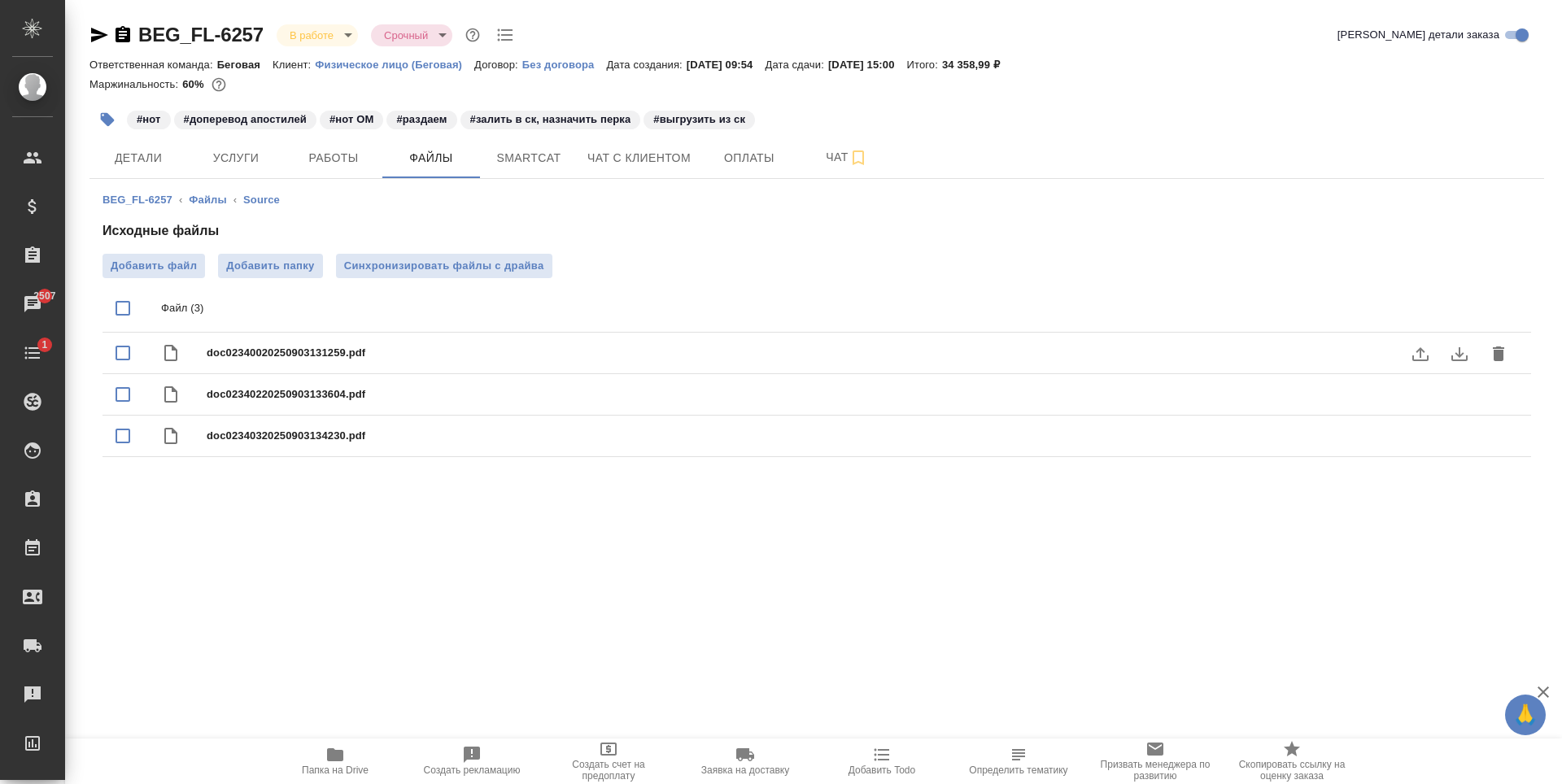
click at [507, 358] on span "doc02340020250903131259.pdf" at bounding box center [849, 353] width 1285 height 16
checkbox input "true"
click at [1448, 353] on button "download" at bounding box center [1458, 353] width 39 height 39
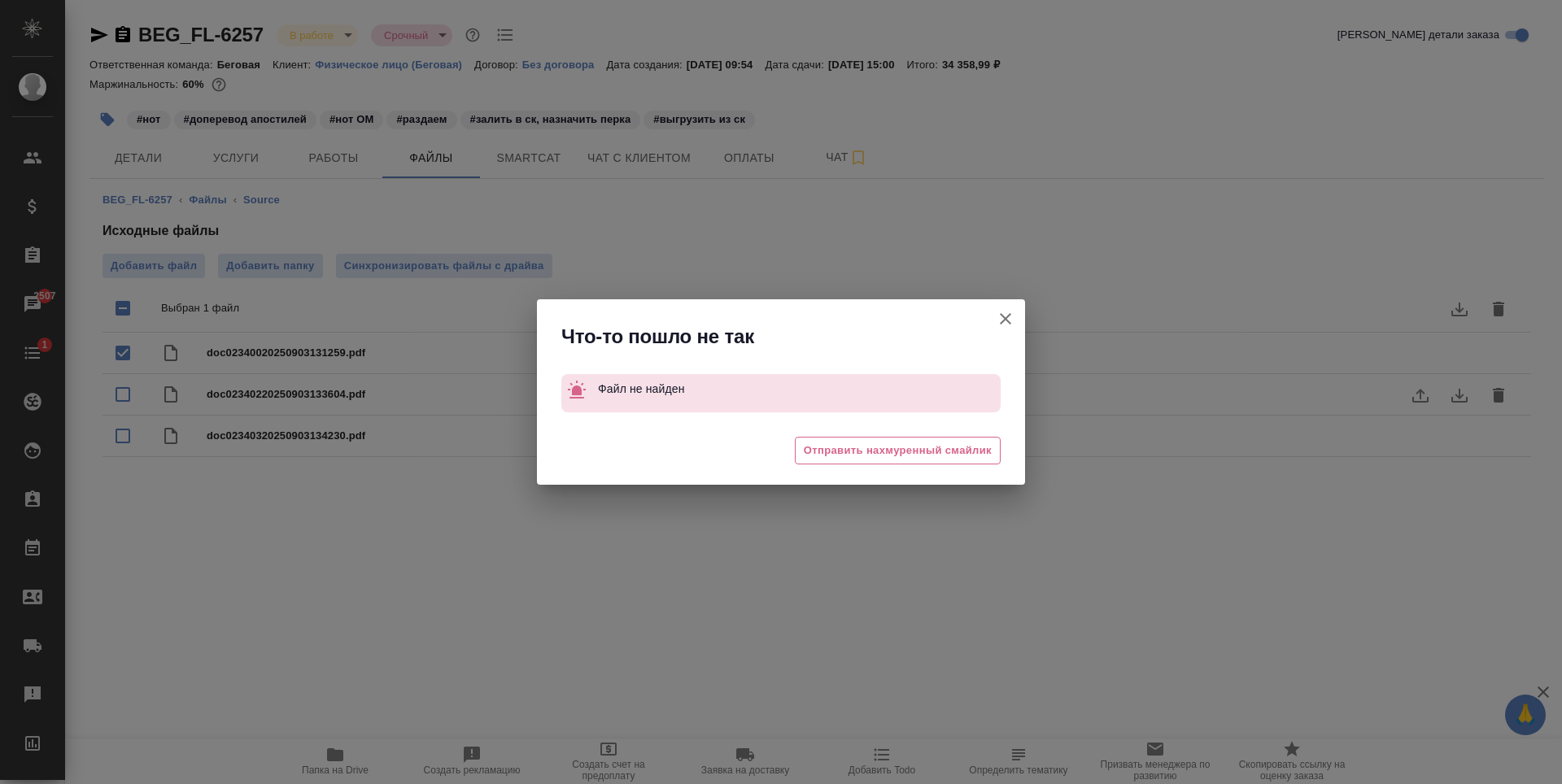
click at [1426, 392] on div "Что-то пошло не так Файл не найден 😔 Отправить нахмуренный смайлик" at bounding box center [781, 392] width 1562 height 784
click at [1007, 318] on icon "button" at bounding box center [1005, 319] width 12 height 12
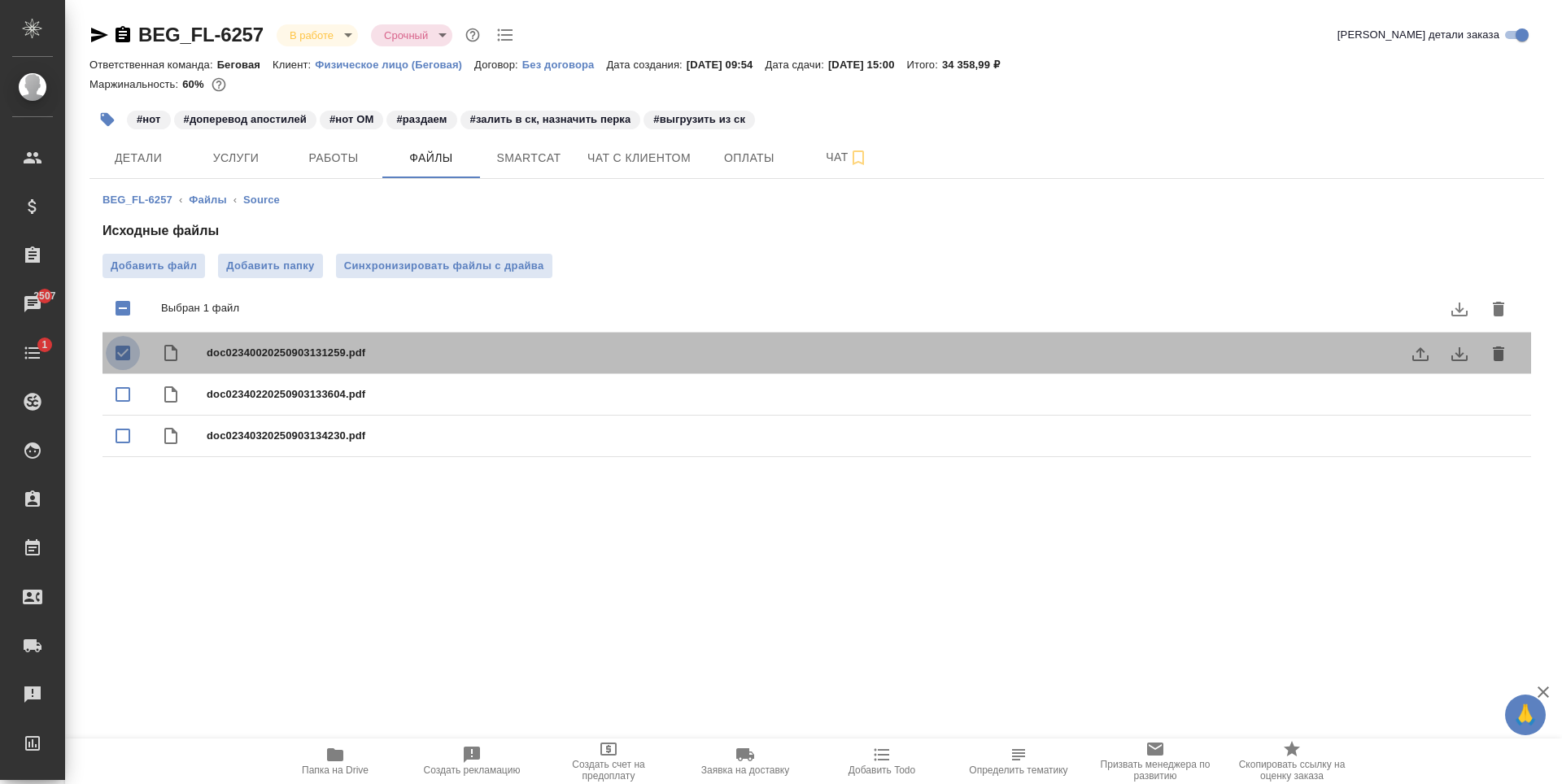
click at [124, 350] on input "checkbox" at bounding box center [123, 353] width 35 height 35
checkbox input "false"
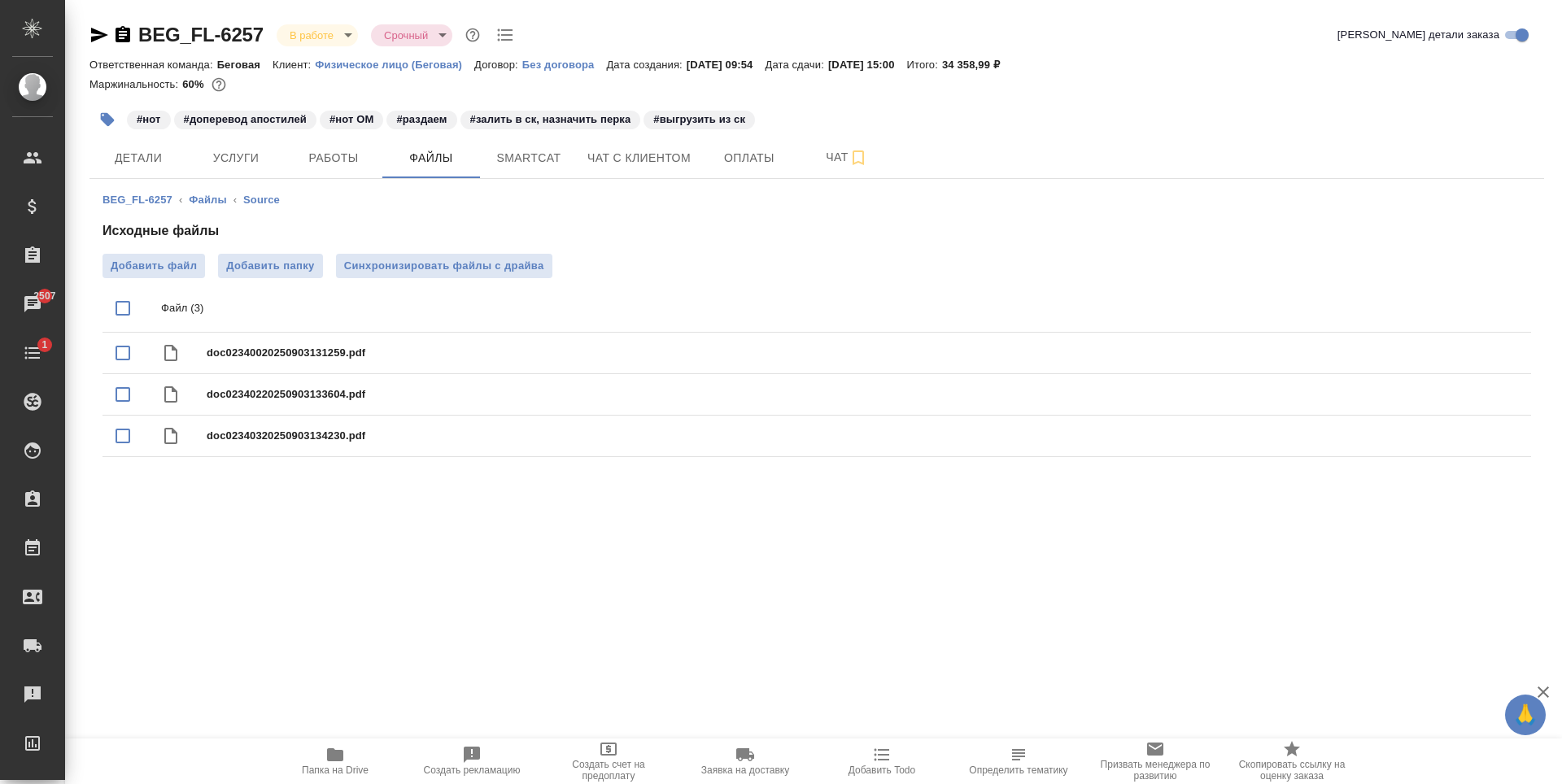
click at [120, 312] on input "checkbox" at bounding box center [123, 308] width 35 height 35
checkbox input "true"
click at [1477, 304] on button "download" at bounding box center [1458, 309] width 39 height 39
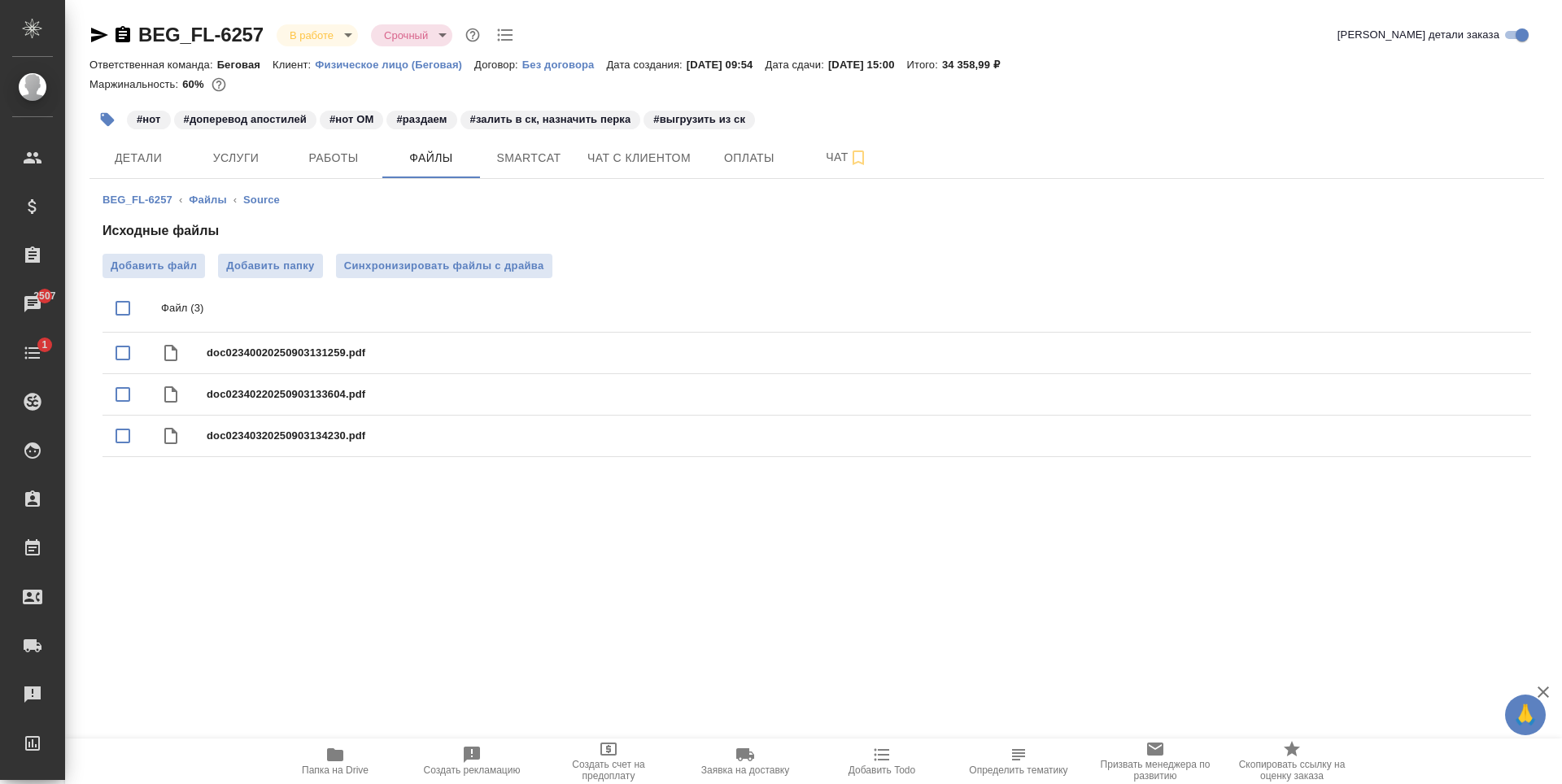
click at [130, 309] on input "checkbox" at bounding box center [123, 308] width 35 height 35
checkbox input "true"
click at [1498, 314] on icon "delete" at bounding box center [1497, 309] width 12 height 15
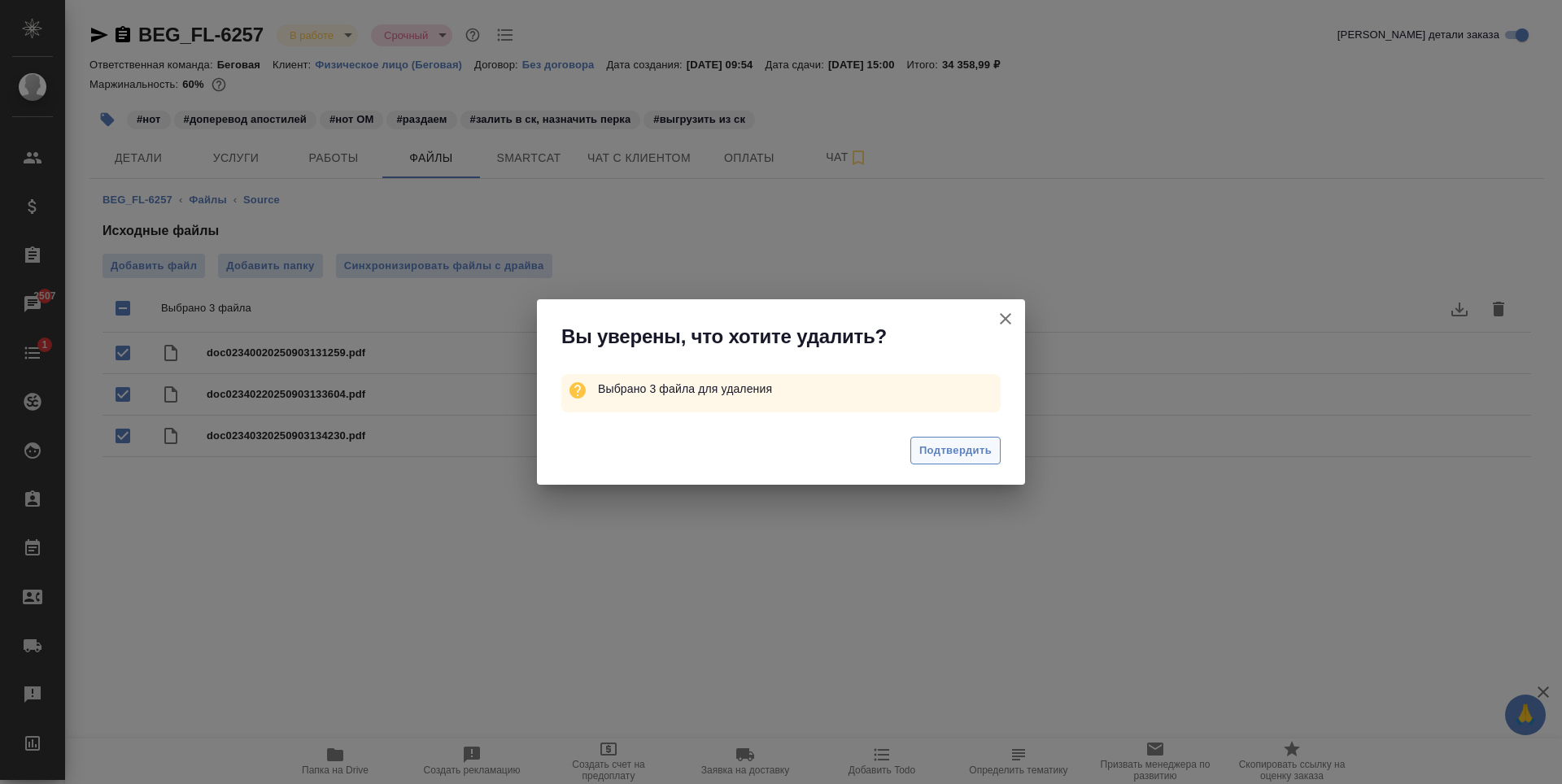
click at [957, 446] on span "Подтвердить" at bounding box center [955, 451] width 73 height 19
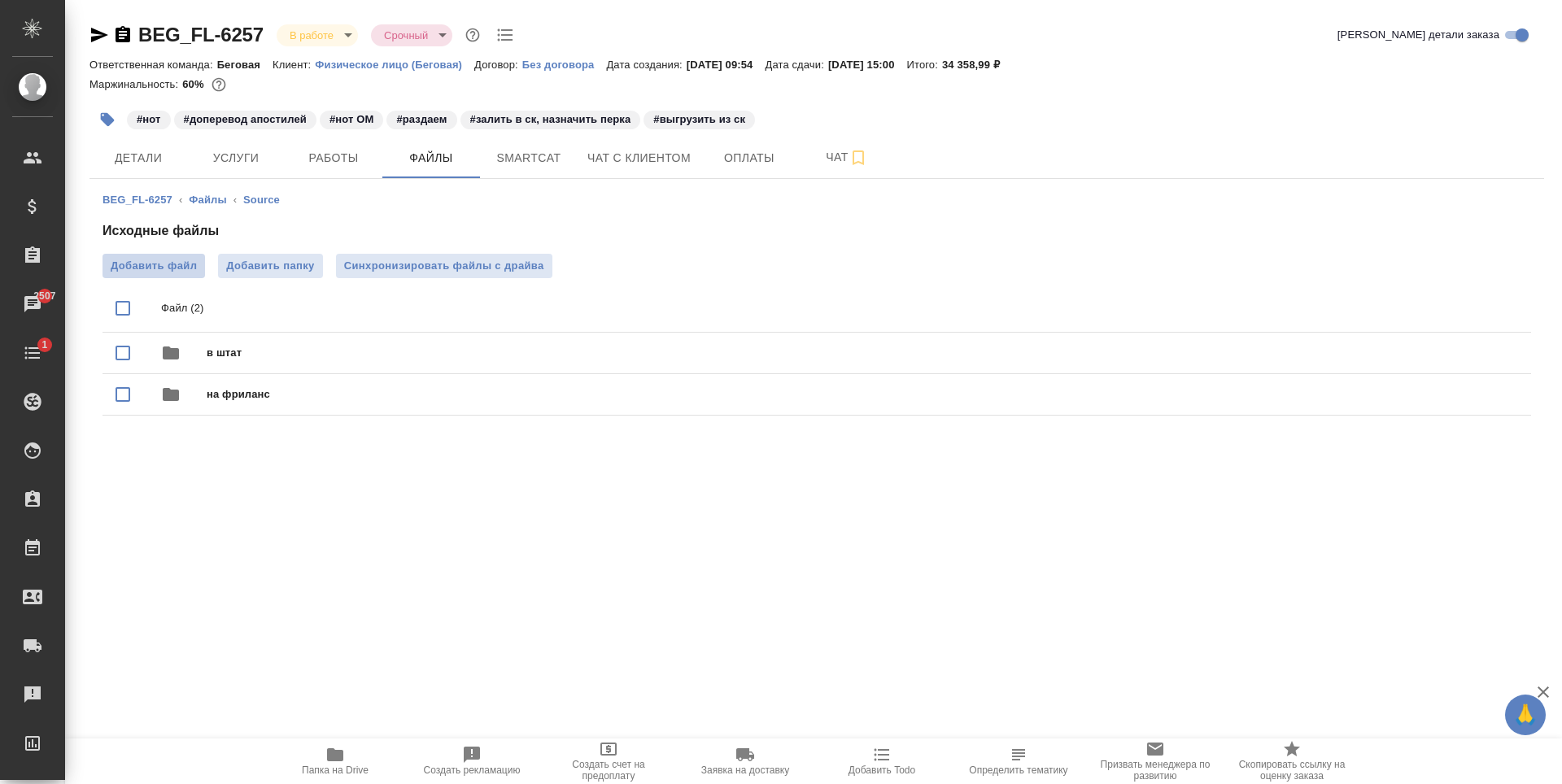
click at [193, 275] on label "Добавить файл" at bounding box center [154, 265] width 103 height 25
click at [0, 0] on input "Добавить файл" at bounding box center [0, 0] width 0 height 0
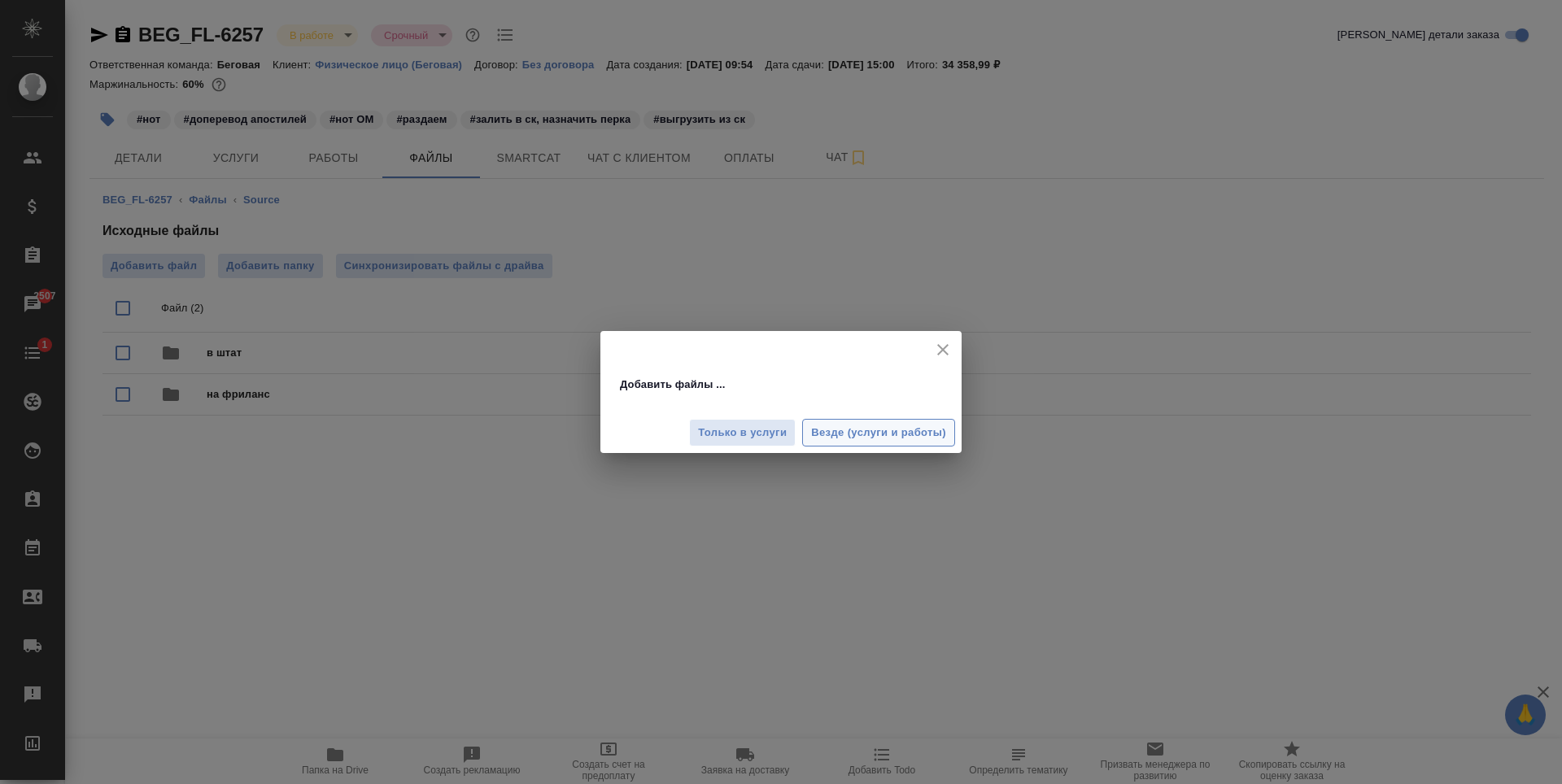
click at [855, 435] on span "Везде (услуги и работы)" at bounding box center [878, 432] width 135 height 19
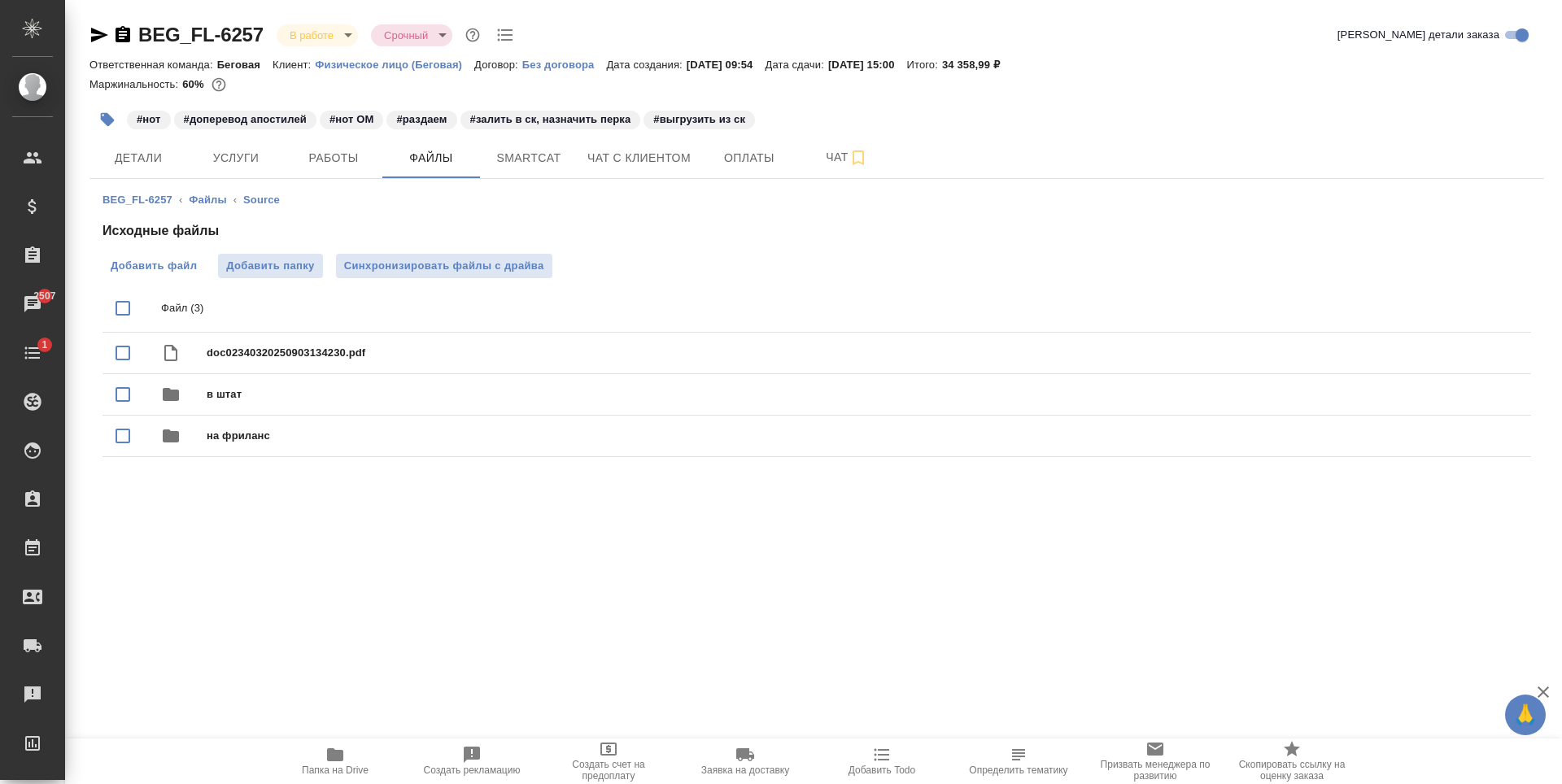
click at [169, 260] on span "Добавить файл" at bounding box center [154, 266] width 86 height 16
click at [0, 0] on input "Добавить файл" at bounding box center [0, 0] width 0 height 0
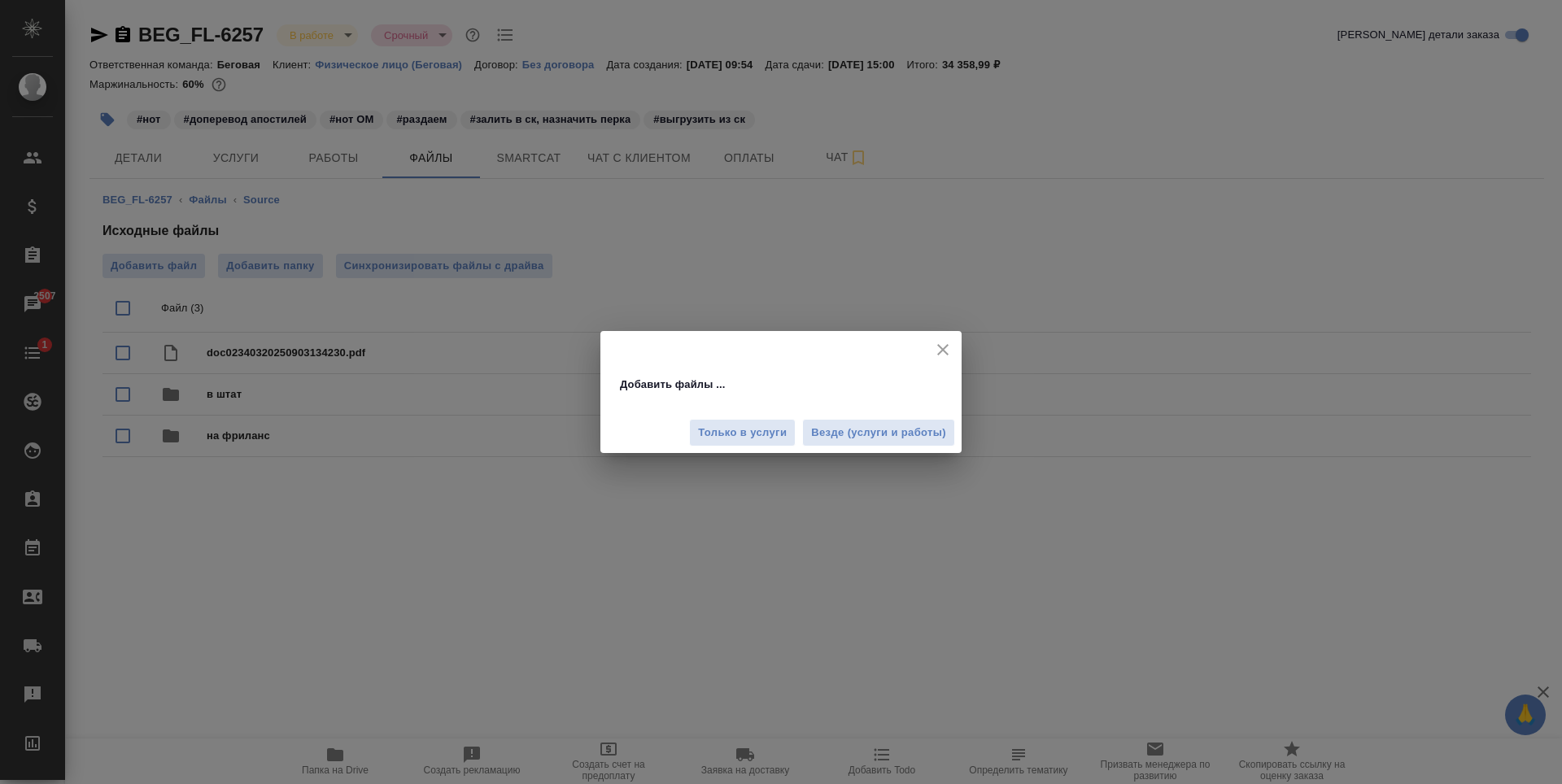
click at [880, 416] on div "Только в услуги Везде (услуги и работы)" at bounding box center [781, 426] width 361 height 55
click at [879, 421] on button "Везде (услуги и работы)" at bounding box center [879, 432] width 153 height 28
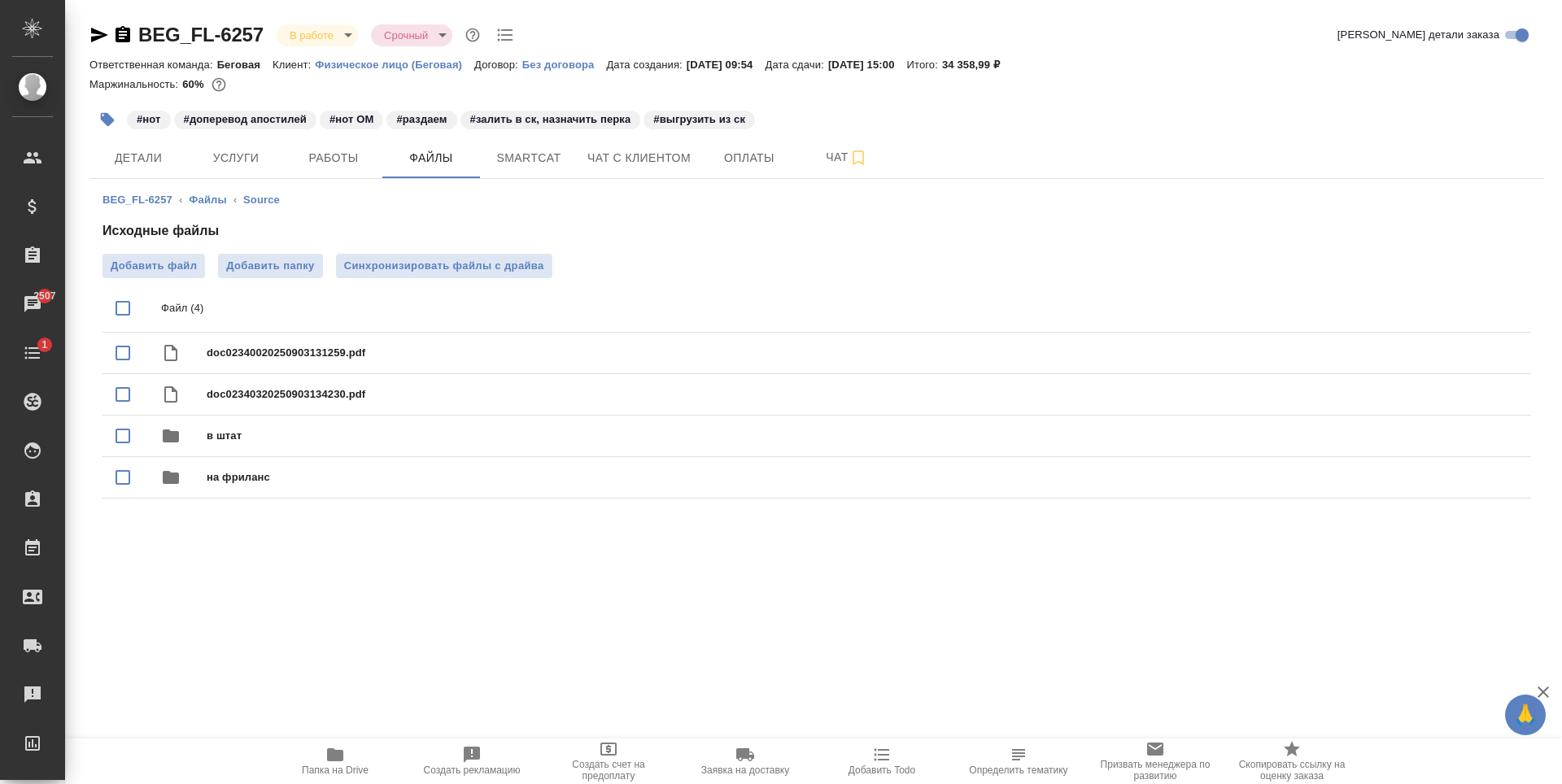
click at [161, 267] on span "Добавить файл" at bounding box center [154, 266] width 86 height 16
click at [0, 0] on input "Добавить файл" at bounding box center [0, 0] width 0 height 0
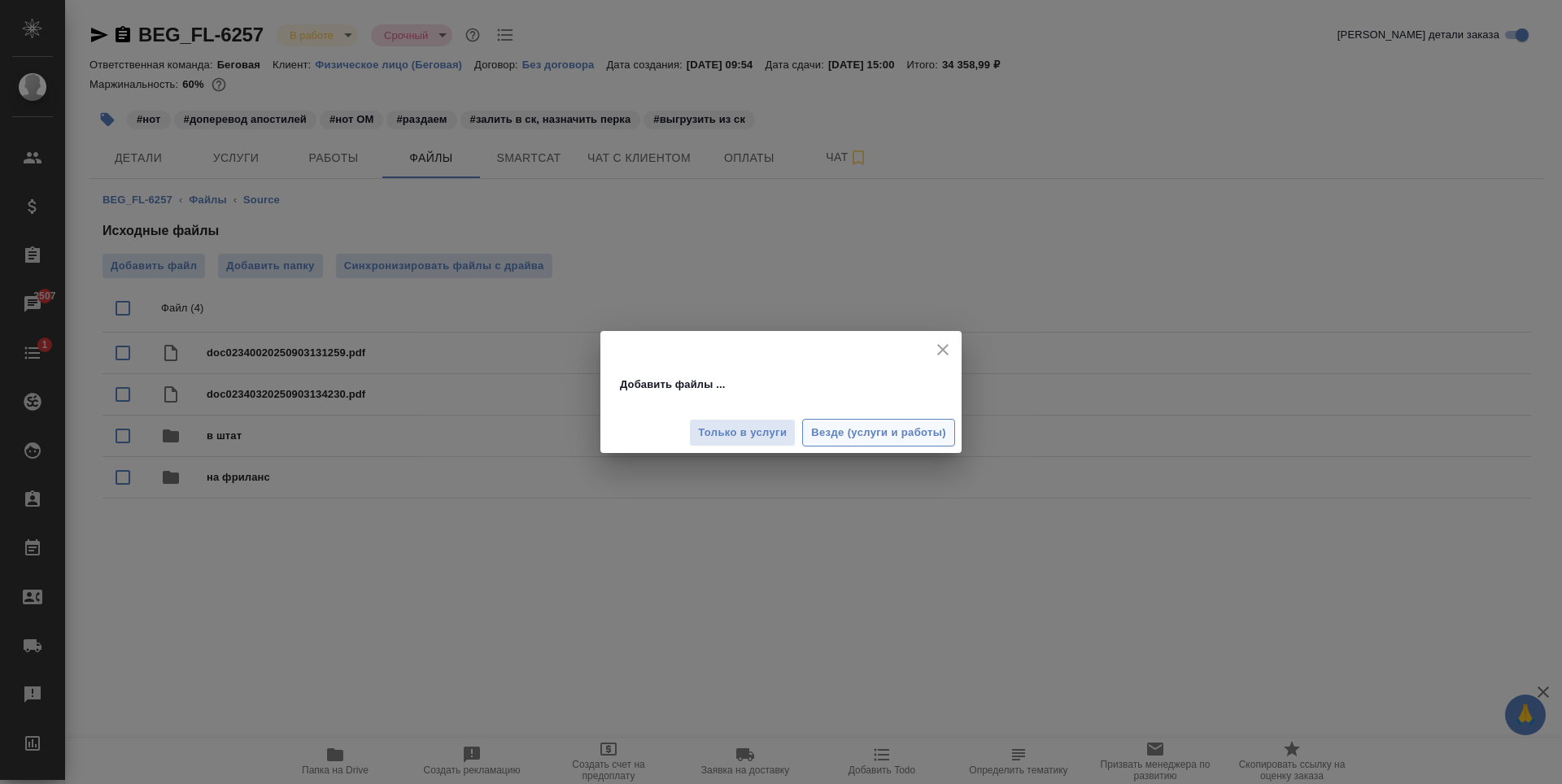
click at [845, 434] on span "Везде (услуги и работы)" at bounding box center [878, 432] width 135 height 19
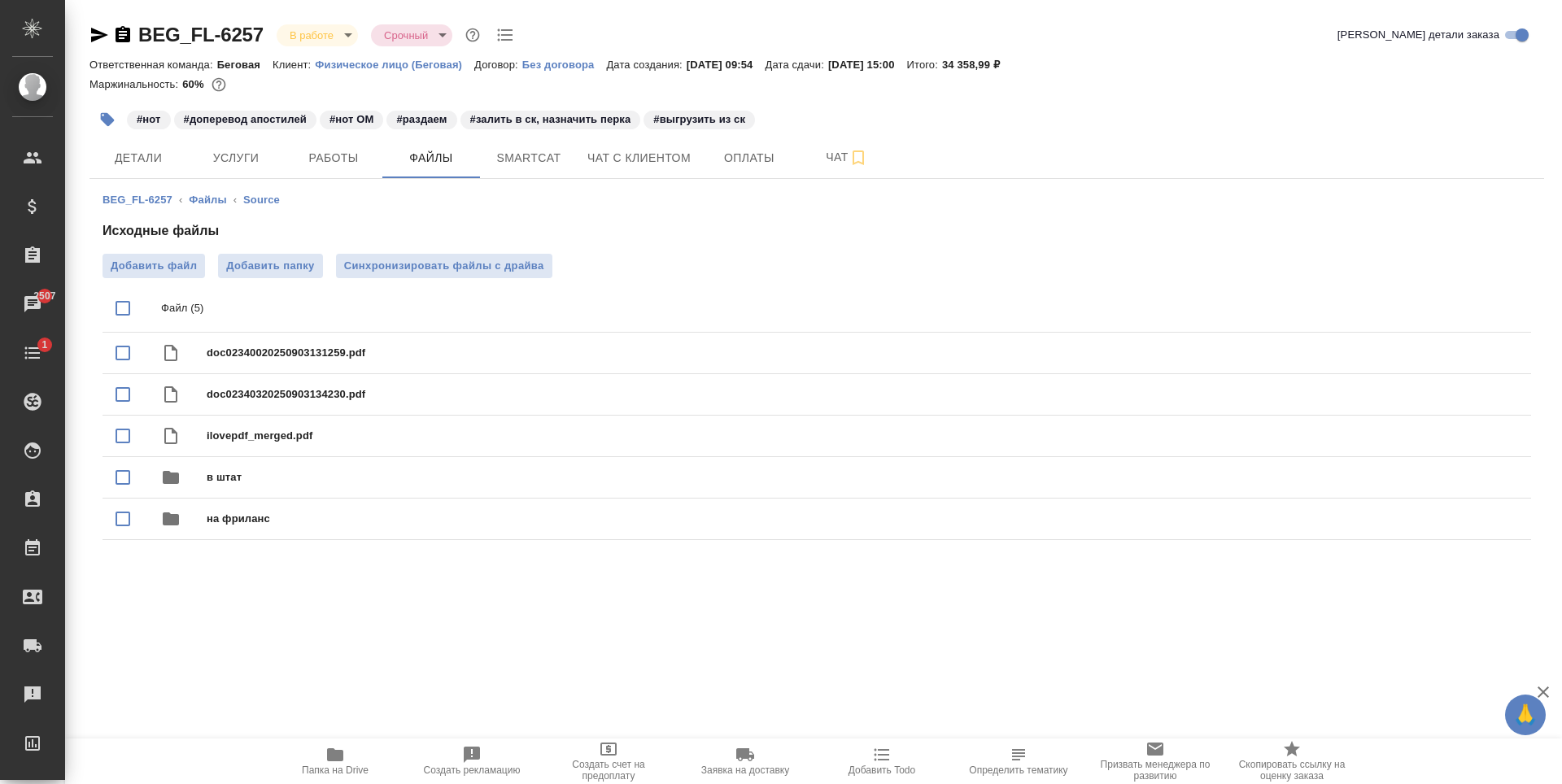
click at [347, 756] on span "Папка на Drive" at bounding box center [334, 760] width 117 height 31
